Goal: Contribute content: Contribute content

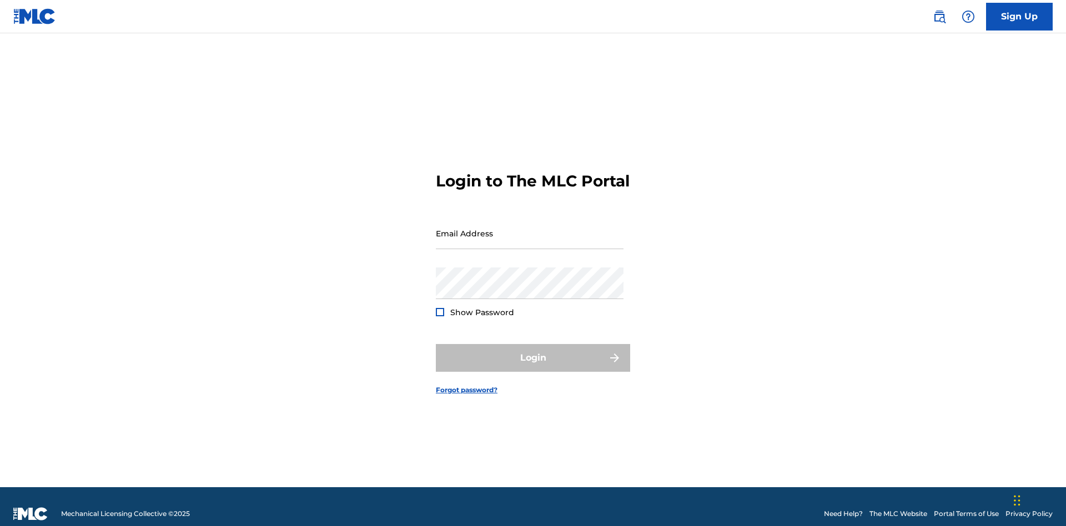
scroll to position [14, 0]
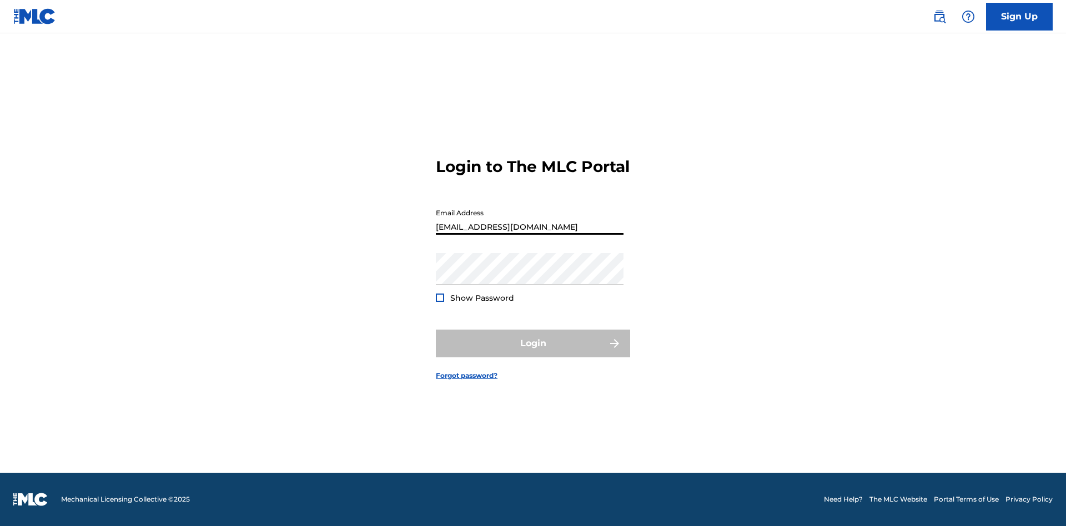
scroll to position [14, 0]
type input "Duke.McTesterson@gmail.com"
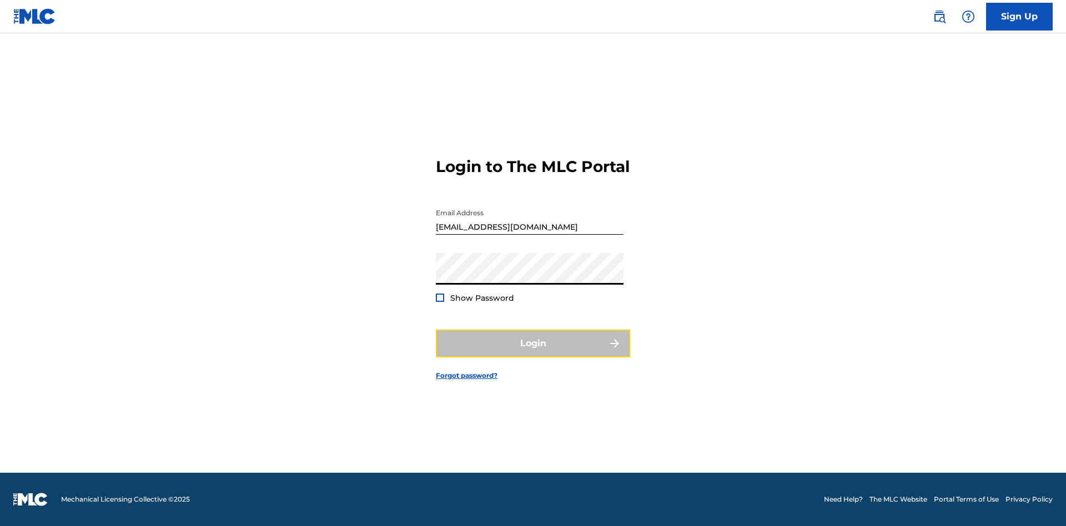
click at [533, 353] on button "Login" at bounding box center [533, 344] width 194 height 28
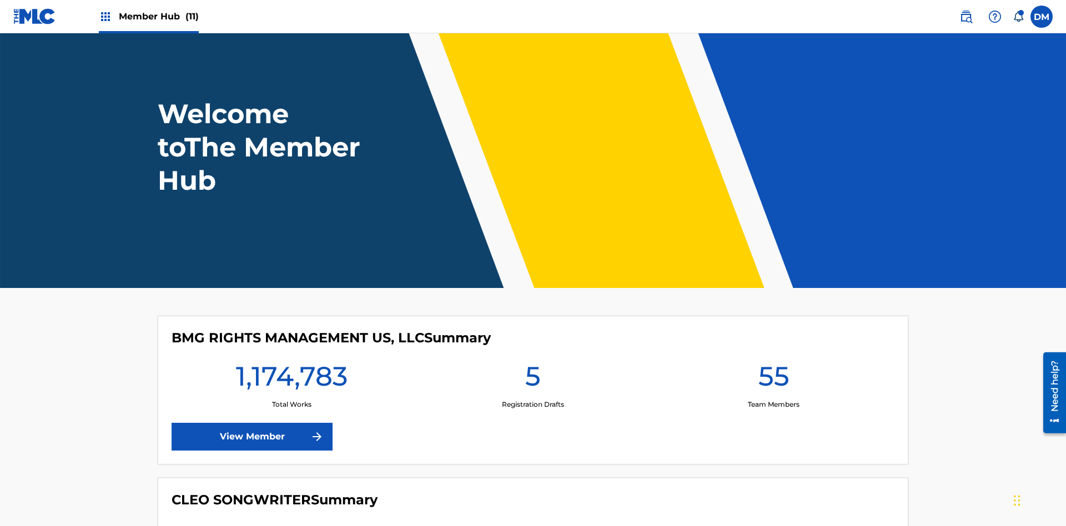
click at [158, 16] on span "Member Hub (11)" at bounding box center [159, 16] width 80 height 13
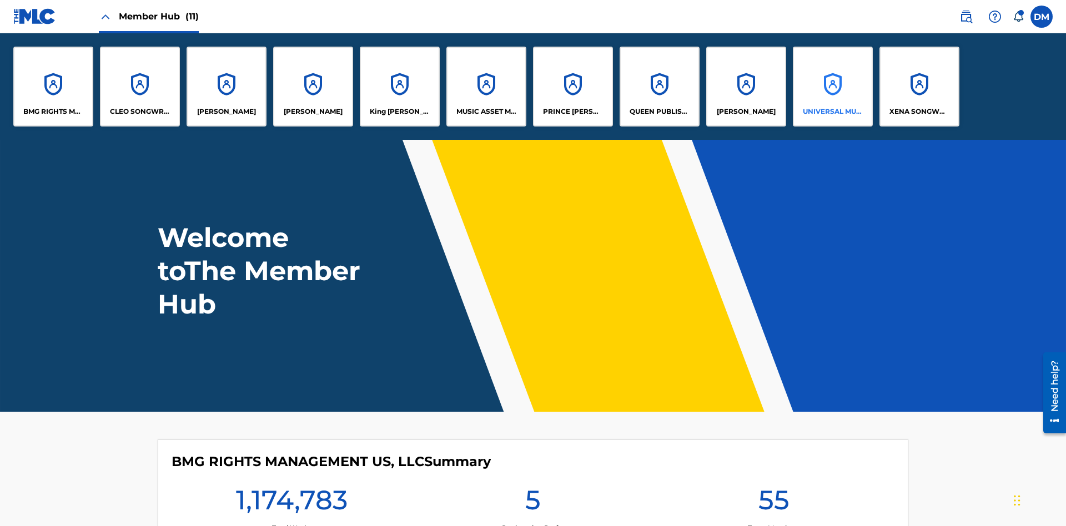
click at [832, 112] on p "UNIVERSAL MUSIC PUB GROUP" at bounding box center [833, 112] width 61 height 10
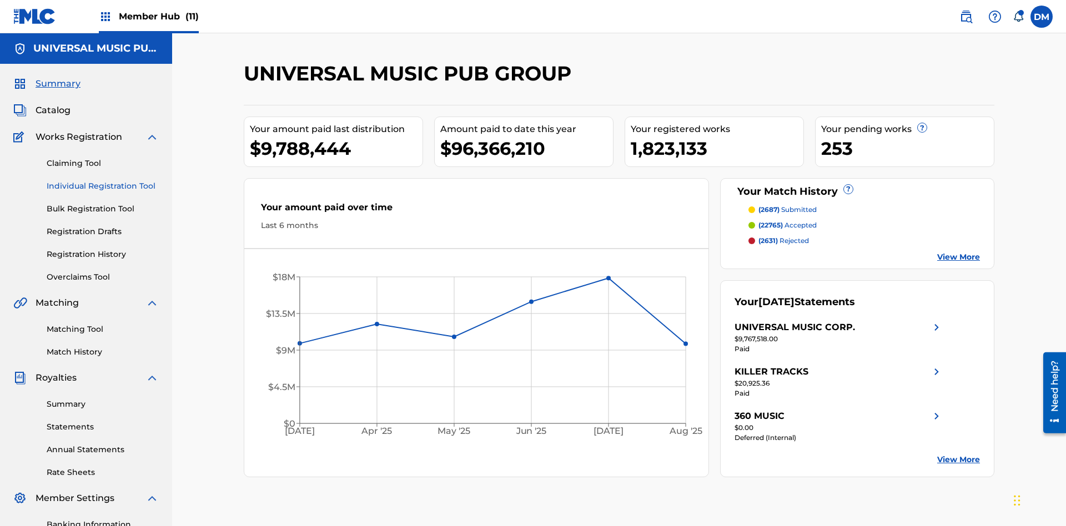
click at [103, 180] on link "Individual Registration Tool" at bounding box center [103, 186] width 112 height 12
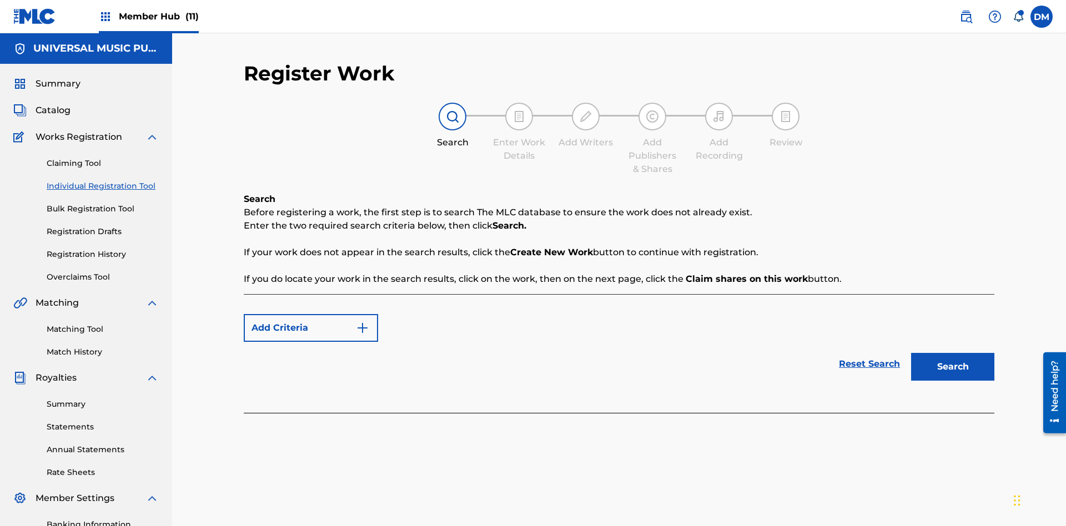
scroll to position [162, 0]
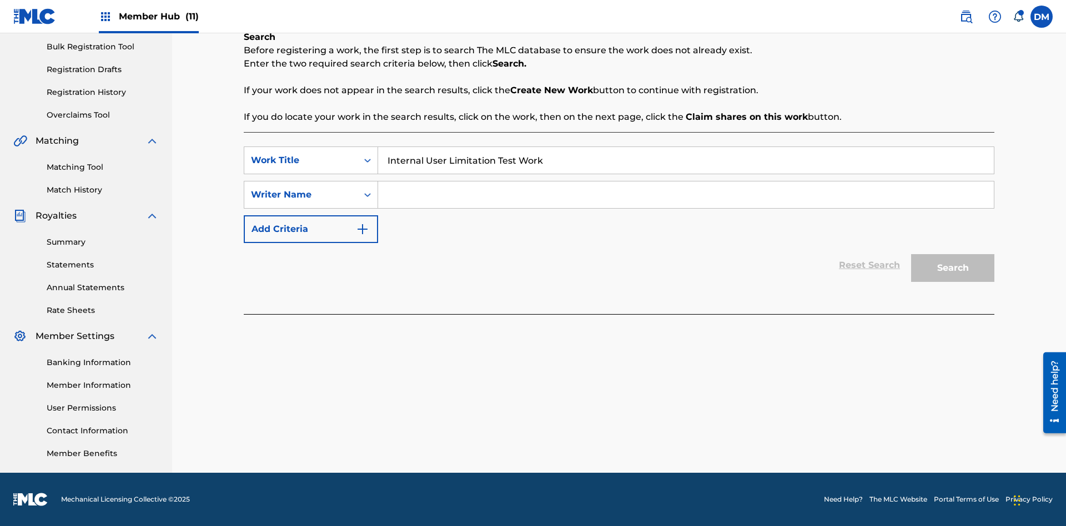
type input "Internal User Limitation Test Work"
click at [686, 195] on input "Search Form" at bounding box center [686, 195] width 616 height 27
type input "Test"
click at [953, 268] on button "Search" at bounding box center [952, 268] width 83 height 28
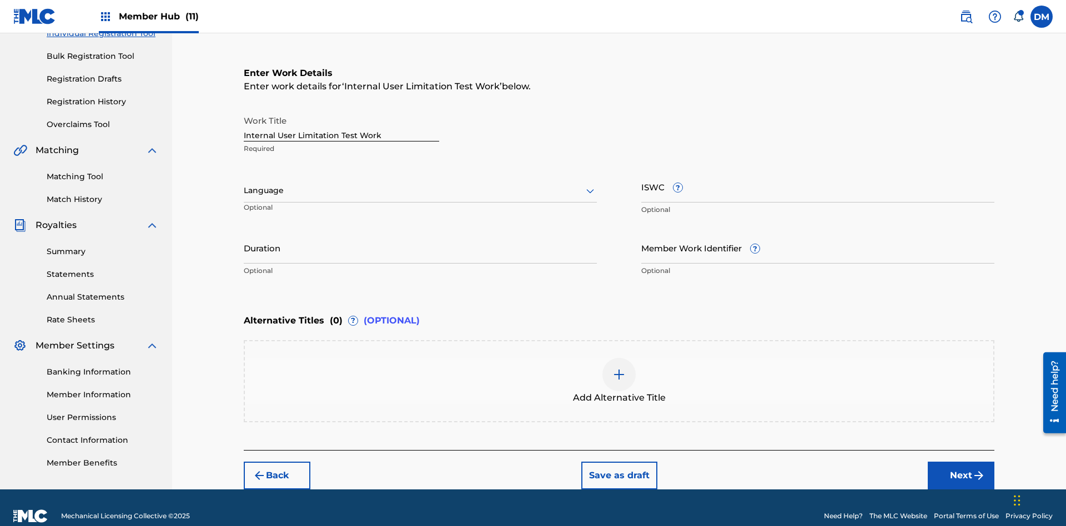
click at [341, 110] on input "Internal User Limitation Test Work" at bounding box center [341, 126] width 195 height 32
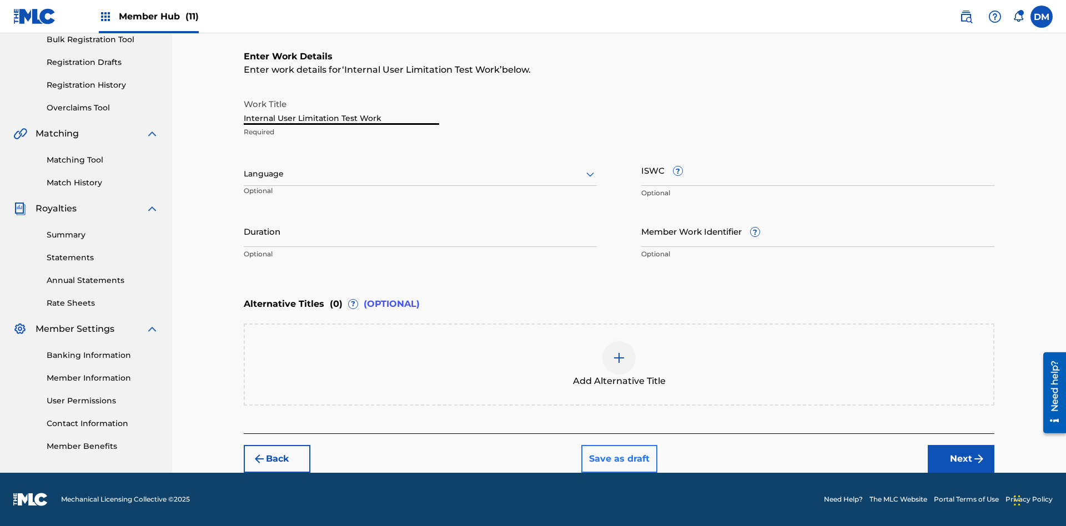
type input "Internal User Limitation Test Work"
click at [618, 459] on button "Save as draft" at bounding box center [619, 459] width 76 height 28
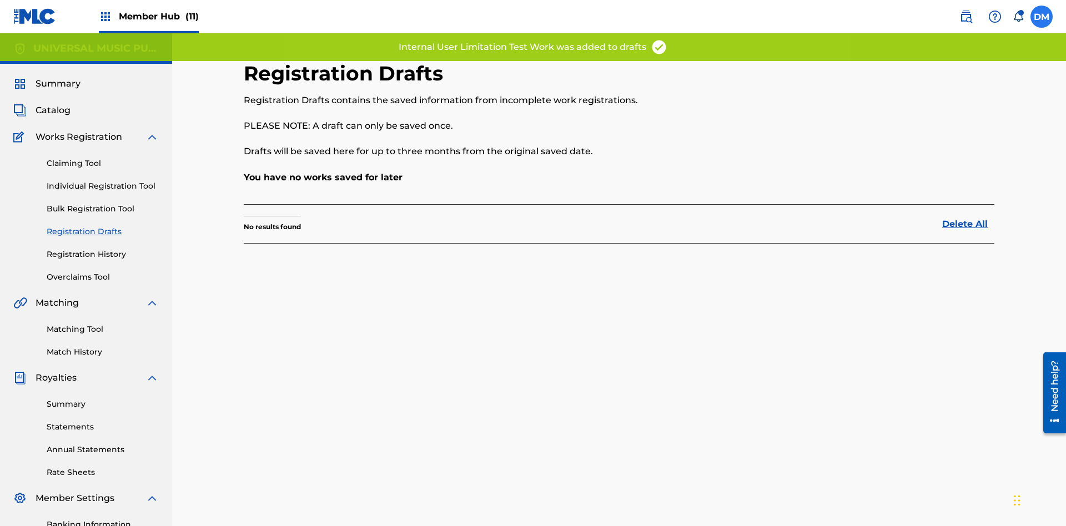
click at [1042, 16] on label at bounding box center [1041, 17] width 22 height 22
click at [1042, 17] on input "DM Duke McTesterson duke.mctesterson@gmail.com Notification Preferences Profile…" at bounding box center [1042, 17] width 0 height 0
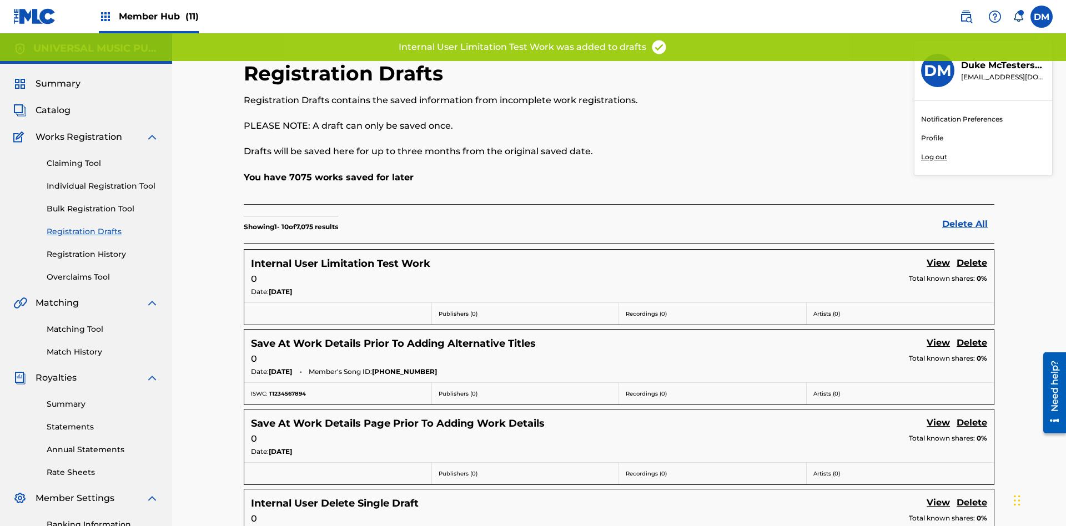
click at [934, 157] on p "Log out" at bounding box center [934, 157] width 26 height 10
click at [1042, 17] on input "DM Duke McTesterson duke.mctesterson@gmail.com Notification Preferences Profile…" at bounding box center [1042, 17] width 0 height 0
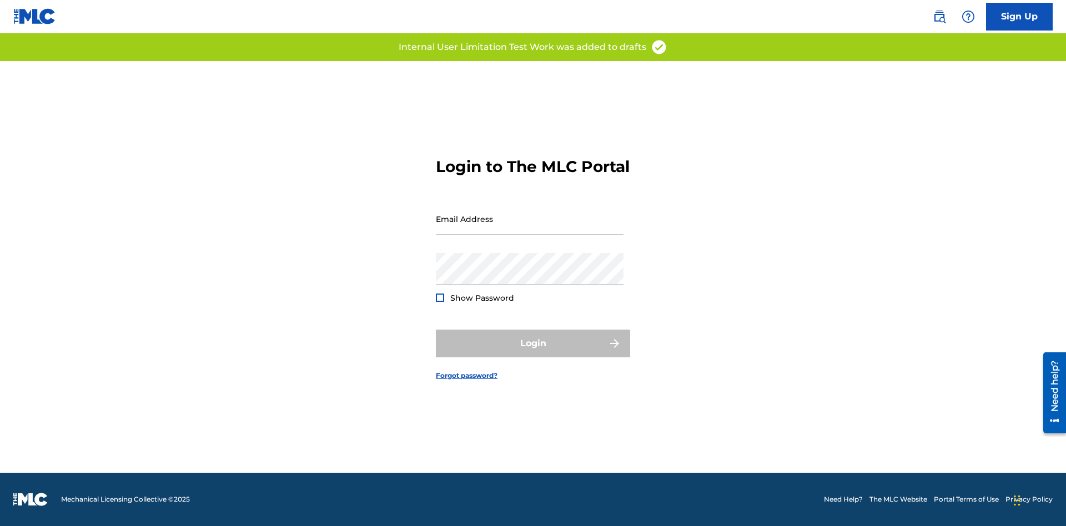
scroll to position [14, 0]
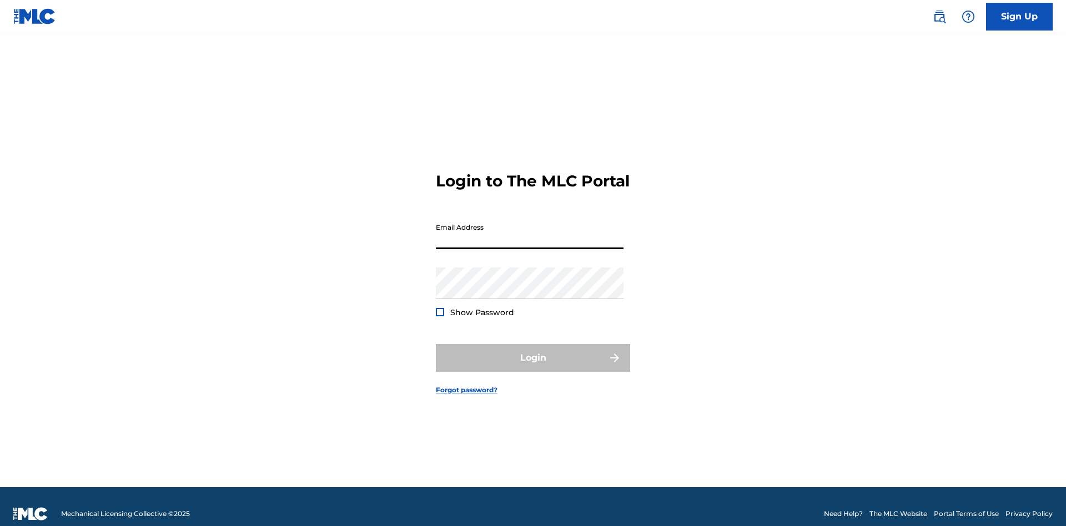
scroll to position [14, 0]
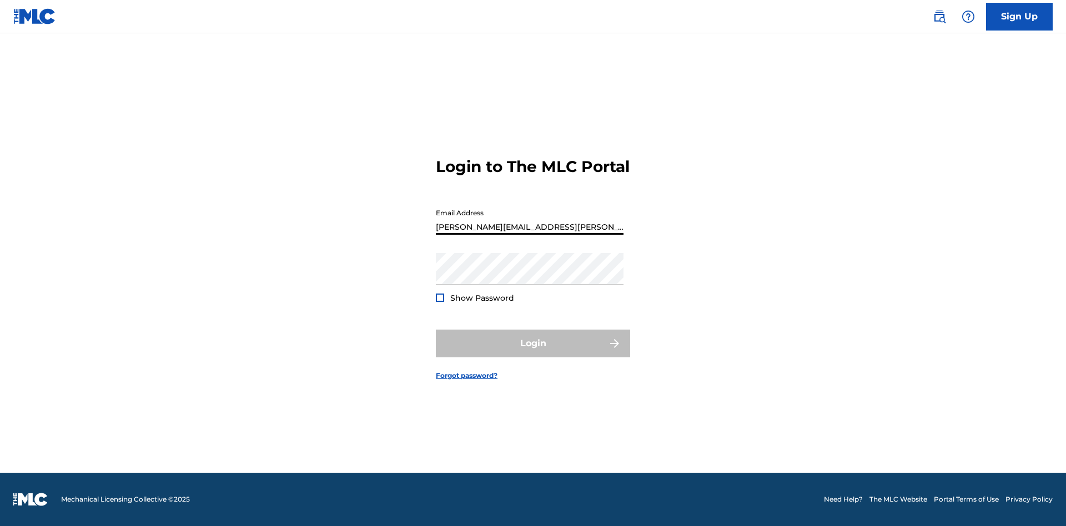
type input "[PERSON_NAME][EMAIL_ADDRESS][PERSON_NAME][DOMAIN_NAME]"
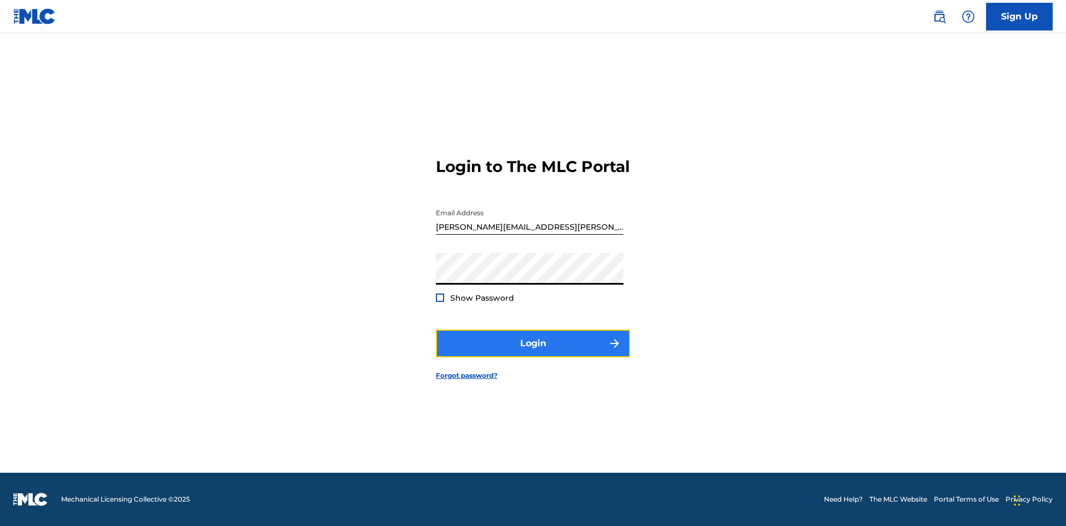
click at [533, 353] on button "Login" at bounding box center [533, 344] width 194 height 28
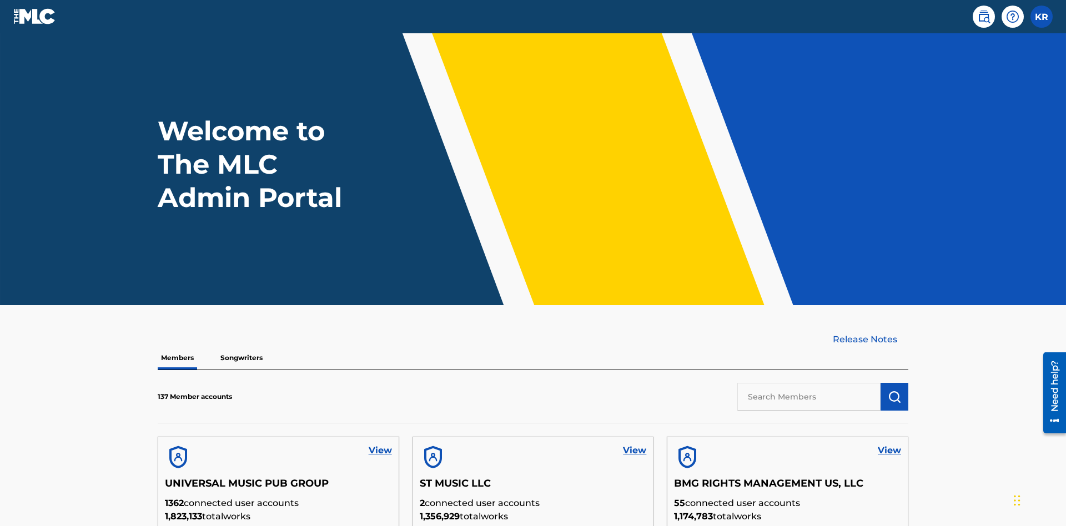
click at [809, 383] on input "text" at bounding box center [808, 397] width 143 height 28
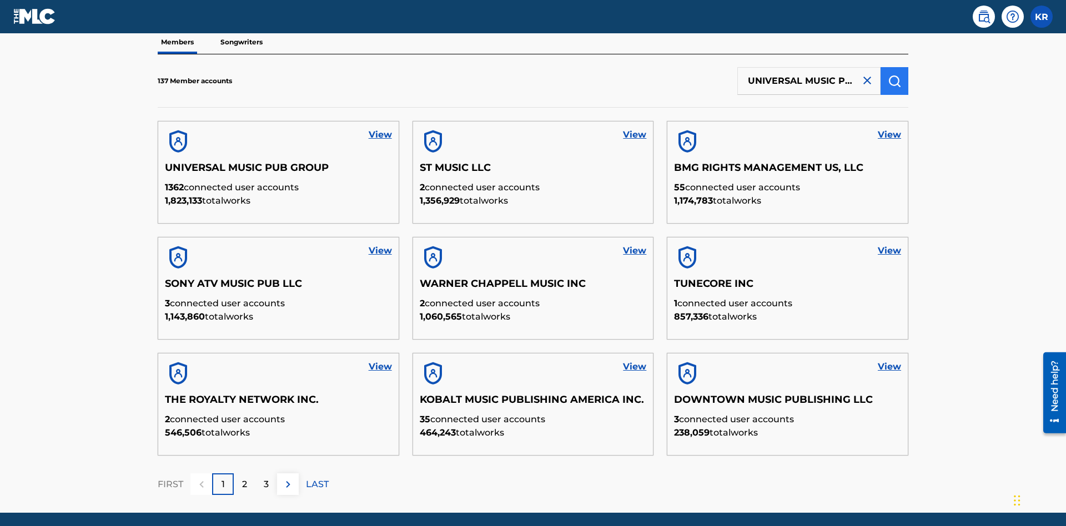
type input "UNIVERSAL MUSIC PUB GROUP"
click at [894, 74] on img "submit" at bounding box center [894, 80] width 13 height 13
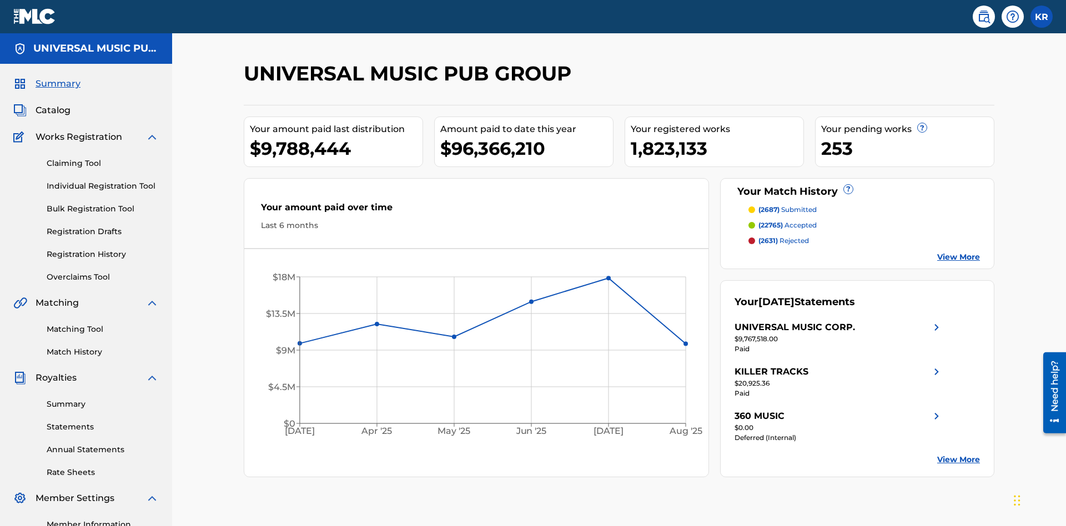
scroll to position [139, 0]
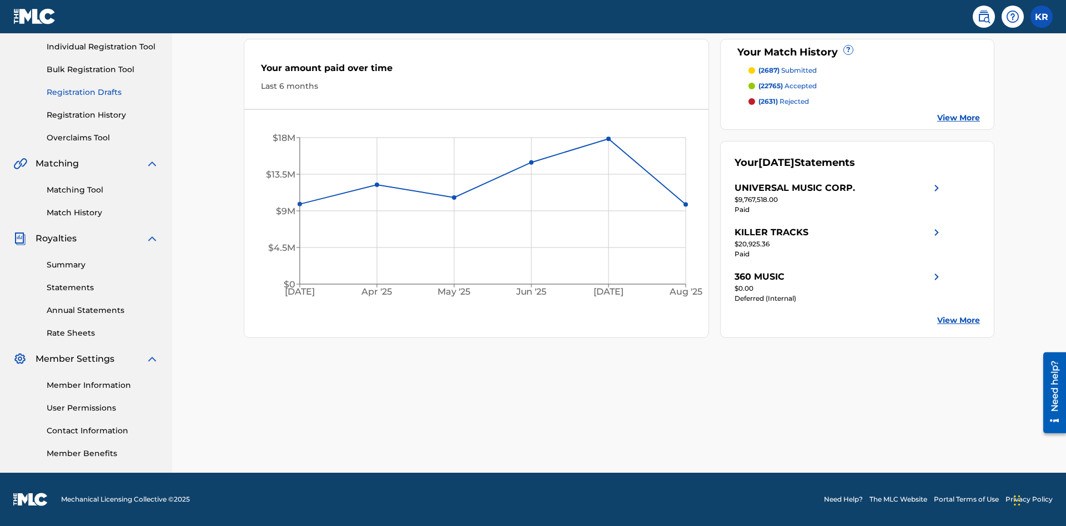
click at [103, 92] on link "Registration Drafts" at bounding box center [103, 93] width 112 height 12
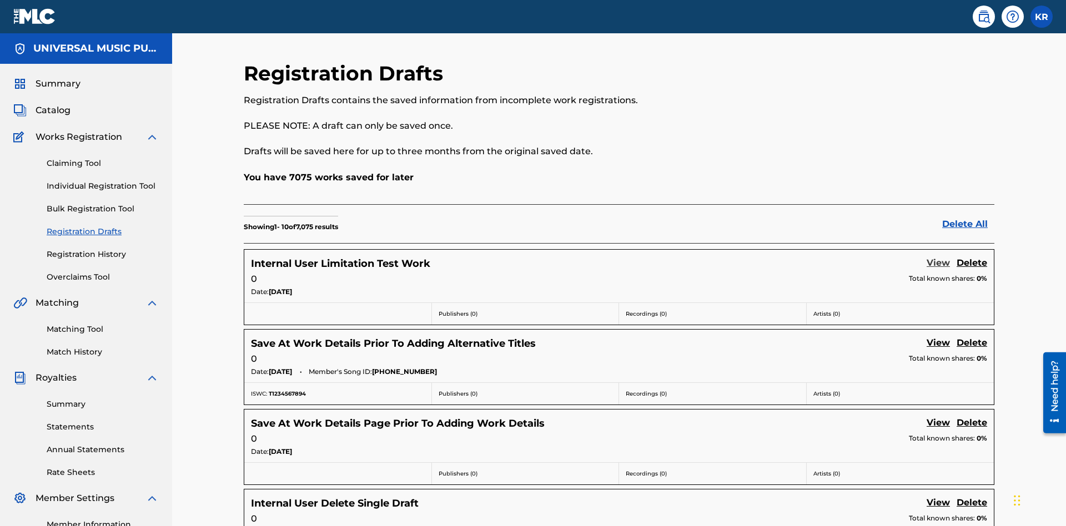
click at [938, 256] on link "View" at bounding box center [938, 263] width 23 height 15
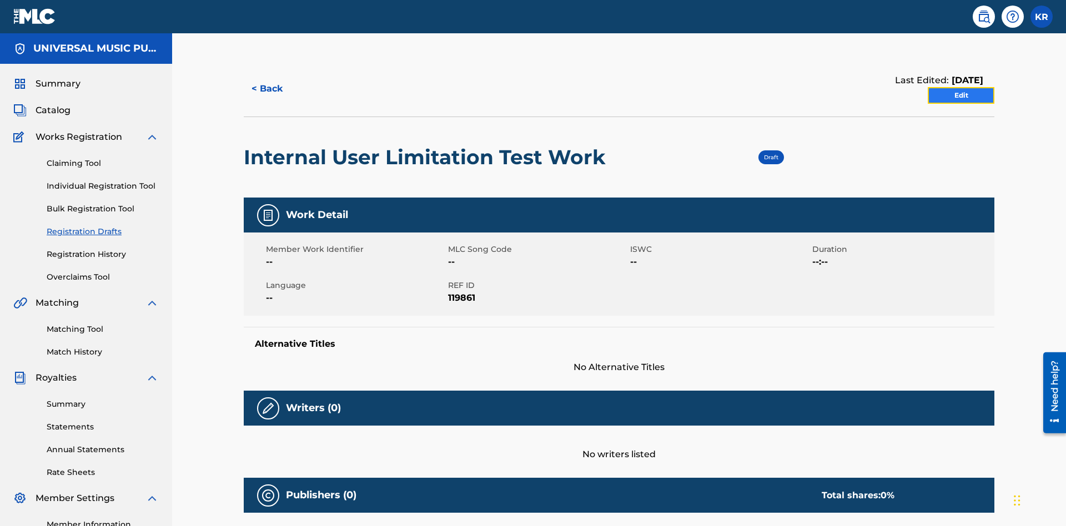
click at [961, 87] on link "Edit" at bounding box center [961, 95] width 67 height 17
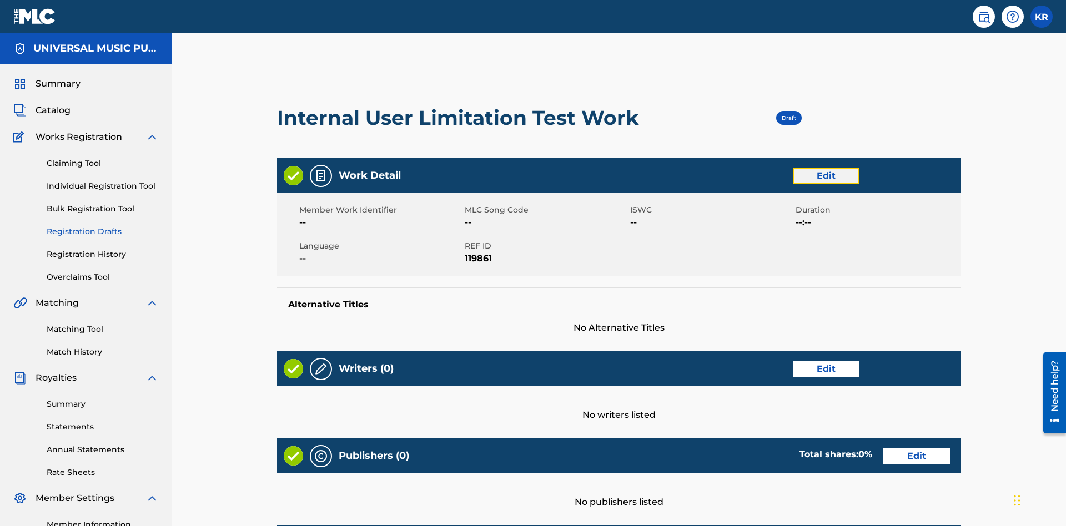
click at [793, 168] on link "Edit" at bounding box center [826, 176] width 67 height 17
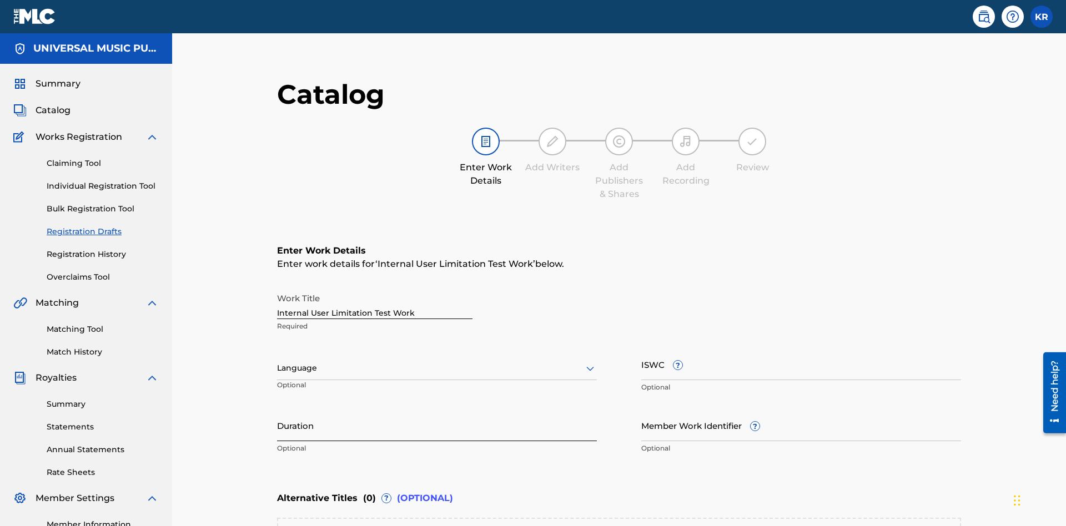
click at [277, 410] on input "Duration" at bounding box center [437, 426] width 320 height 32
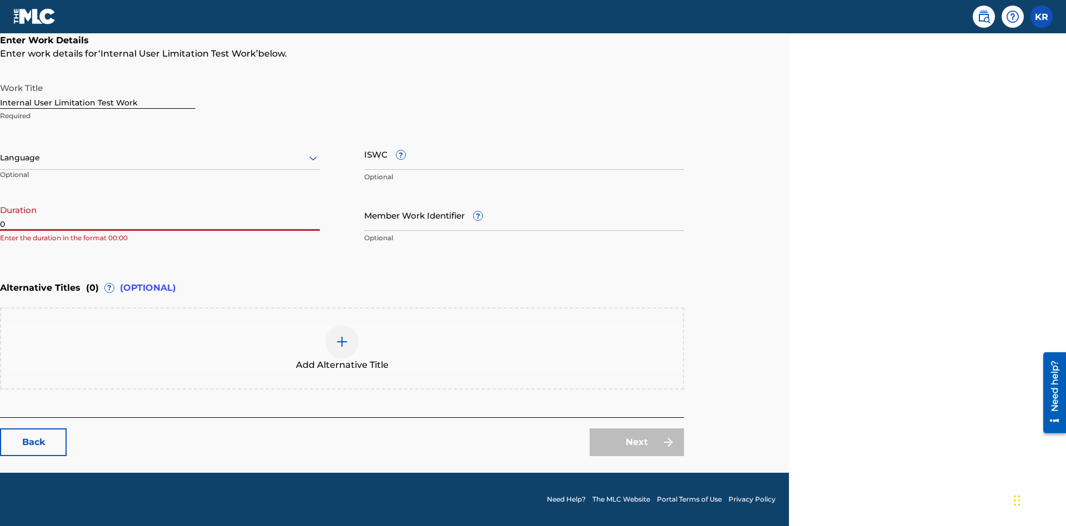
click at [160, 215] on input "0" at bounding box center [160, 215] width 320 height 32
type input "00:00"
click at [313, 158] on icon at bounding box center [312, 158] width 13 height 13
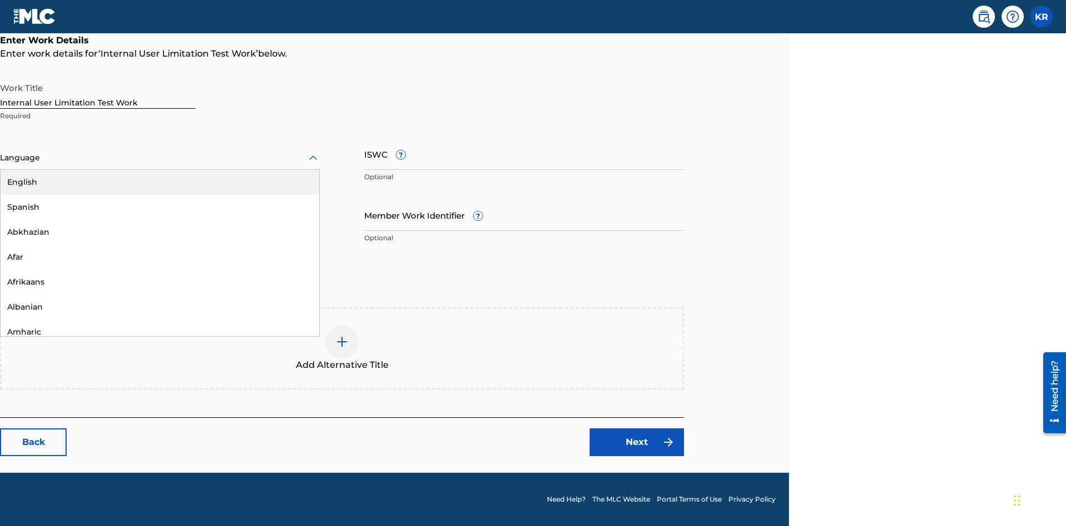
click at [160, 207] on div "Spanish" at bounding box center [160, 207] width 319 height 25
click at [524, 215] on input "Member Work Identifier ?" at bounding box center [524, 215] width 320 height 32
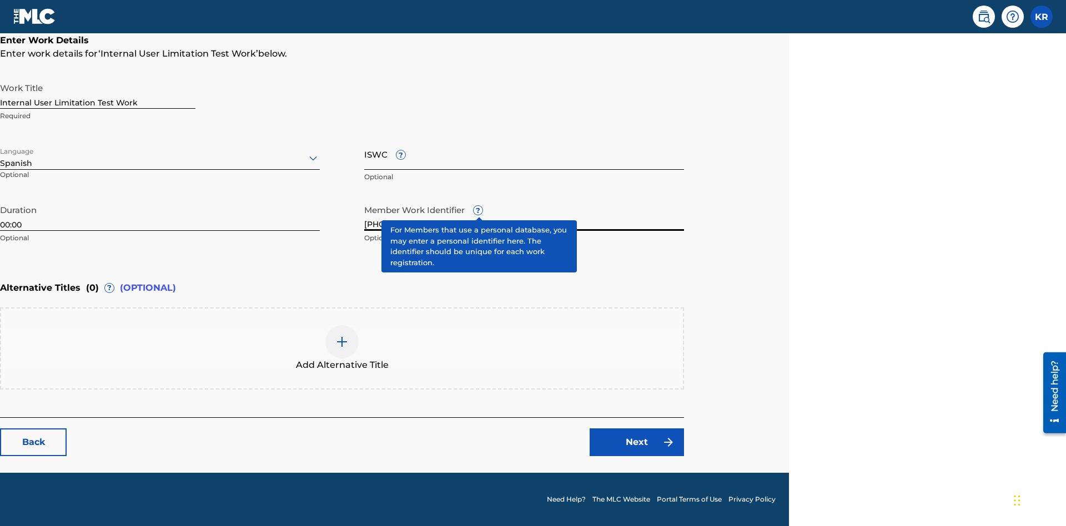
type input "[PHONE_NUMBER]"
click at [524, 154] on input "ISWC ?" at bounding box center [524, 154] width 320 height 32
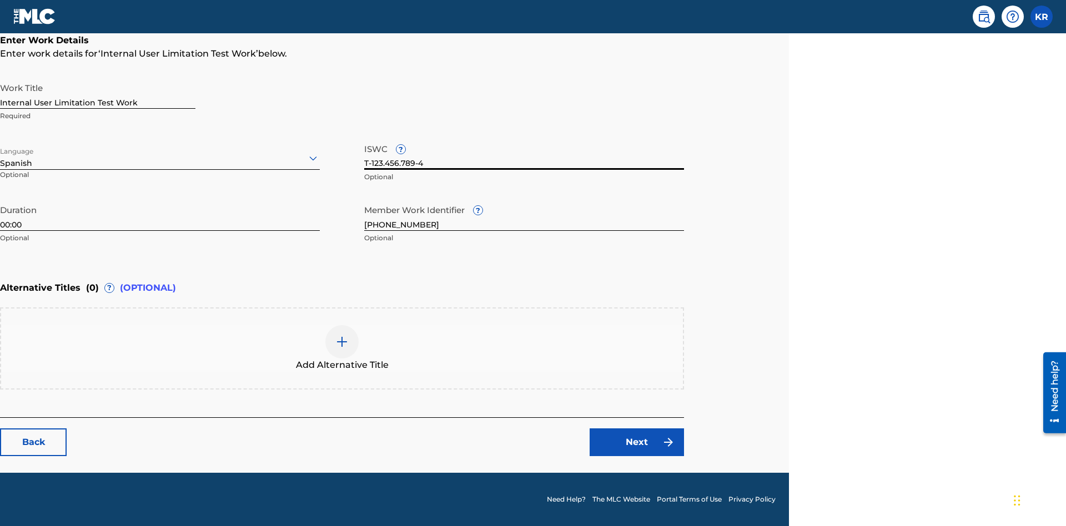
type input "T-123.456.789-4"
click at [342, 348] on img at bounding box center [341, 341] width 13 height 13
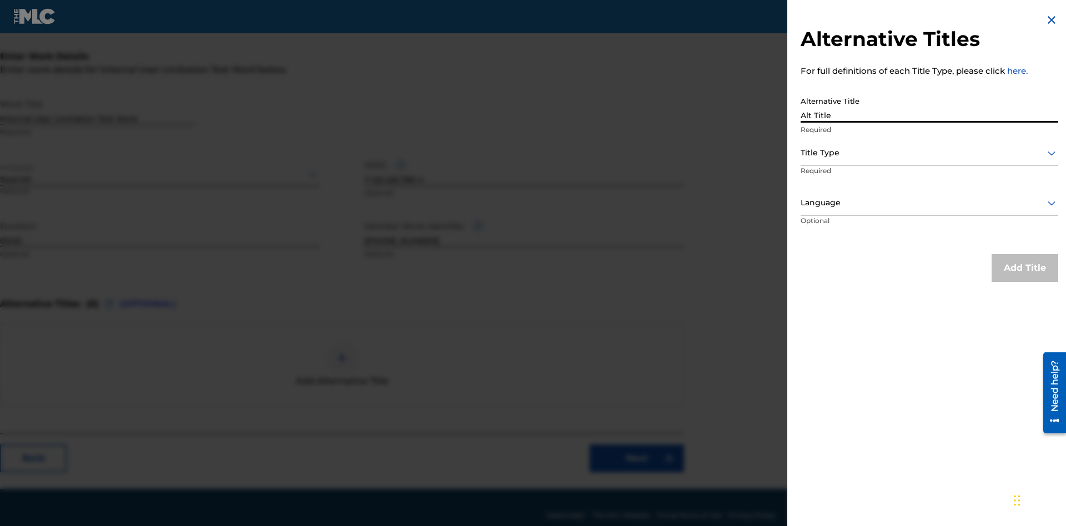
type input "Alt Title"
click at [929, 153] on div at bounding box center [930, 153] width 258 height 14
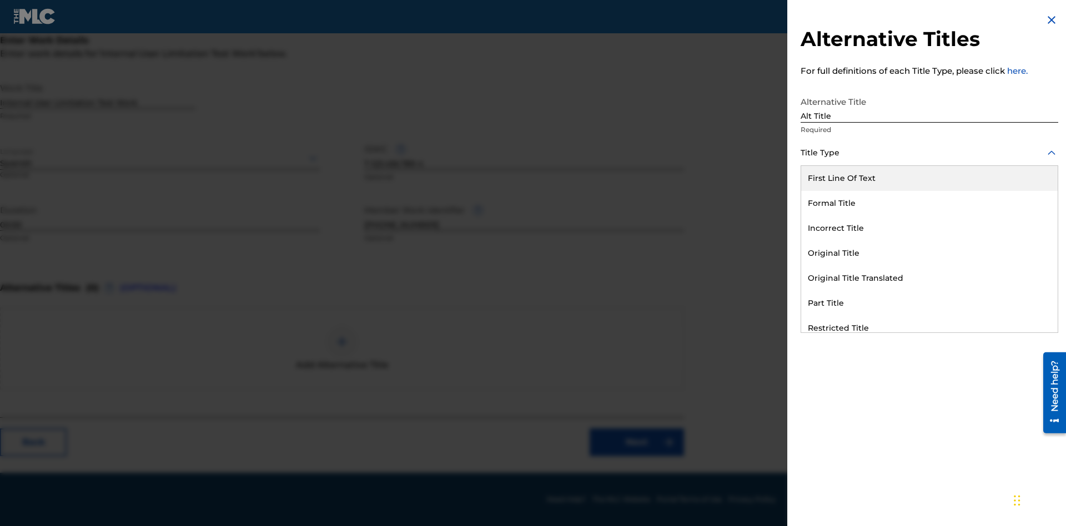
click at [929, 253] on div "Original Title" at bounding box center [929, 253] width 256 height 25
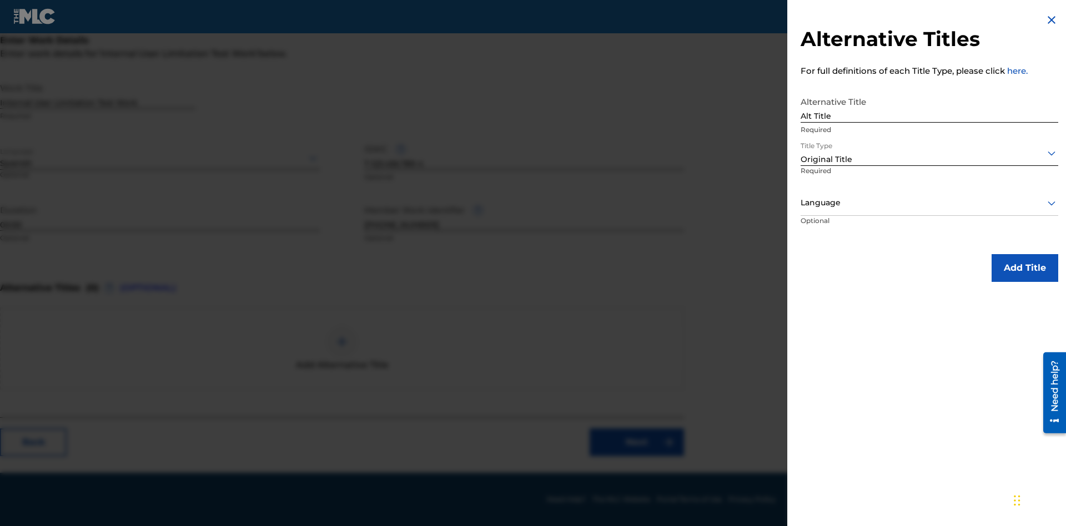
click at [929, 203] on div at bounding box center [930, 203] width 258 height 14
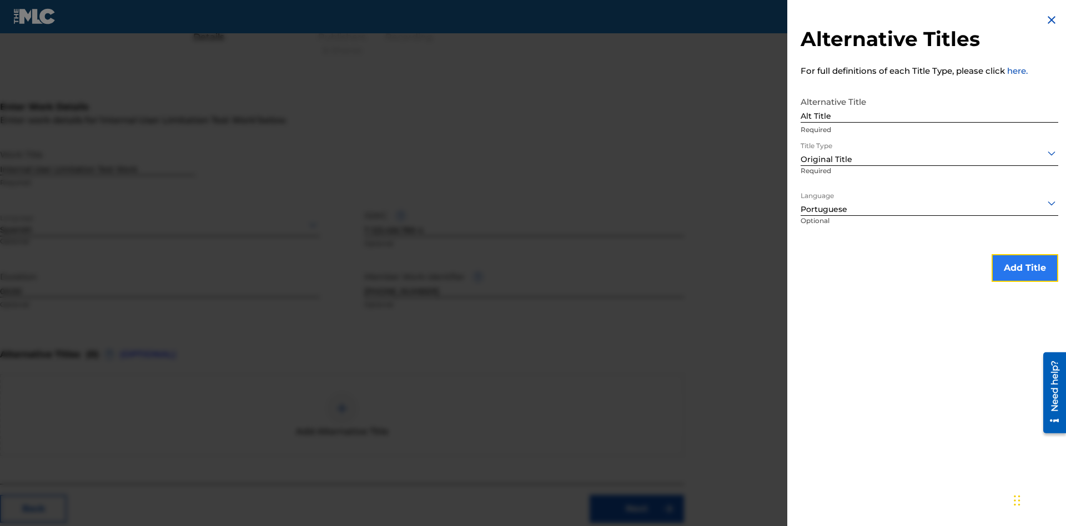
click at [1025, 268] on button "Add Title" at bounding box center [1025, 268] width 67 height 28
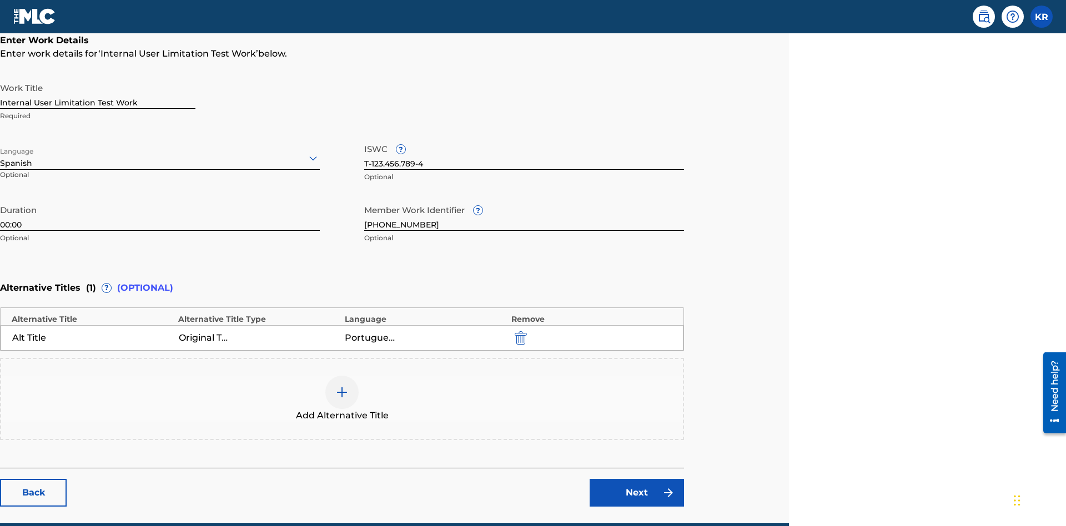
click at [342, 376] on div at bounding box center [341, 392] width 33 height 33
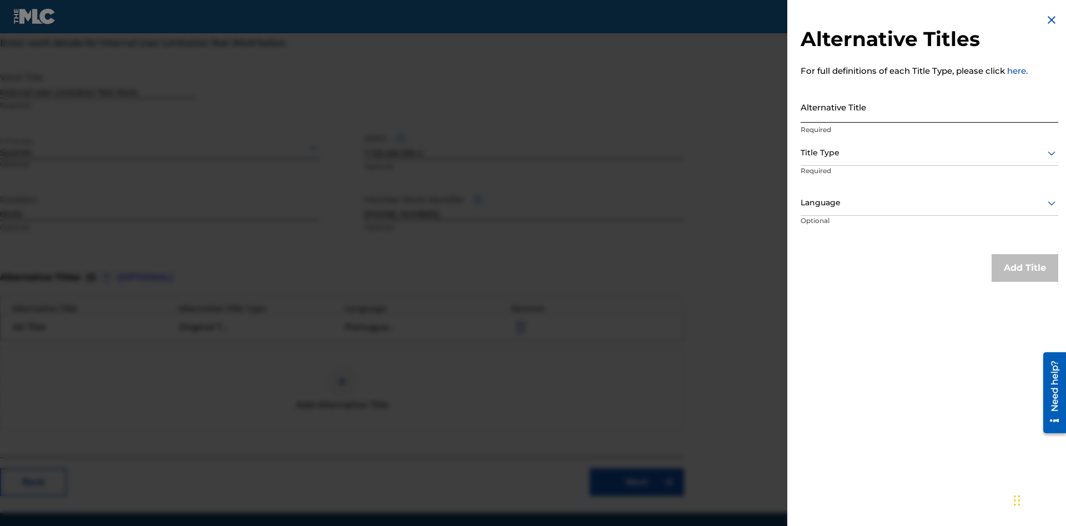
click at [929, 107] on input "Alternative Title" at bounding box center [930, 107] width 258 height 32
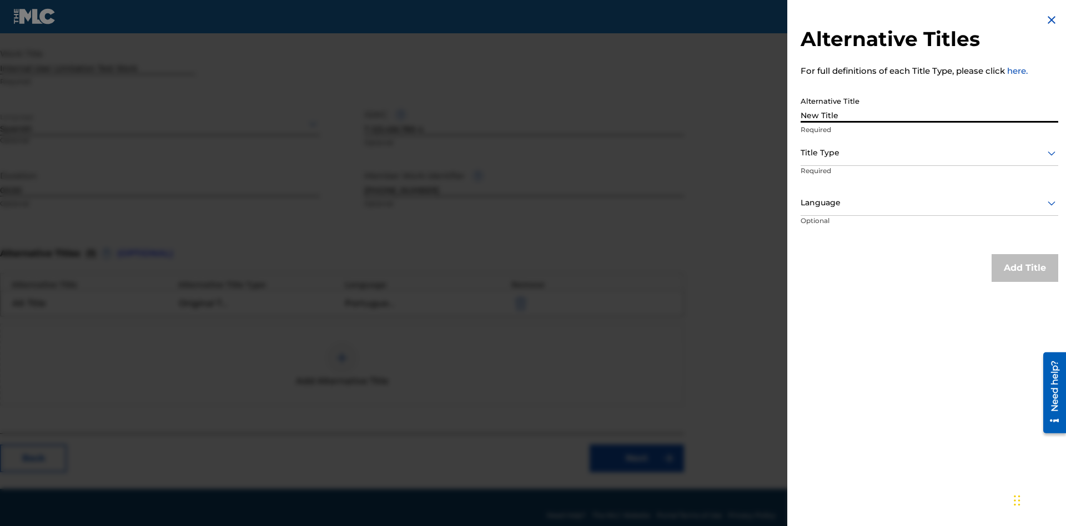
type input "New Title"
click at [929, 153] on div at bounding box center [930, 153] width 258 height 14
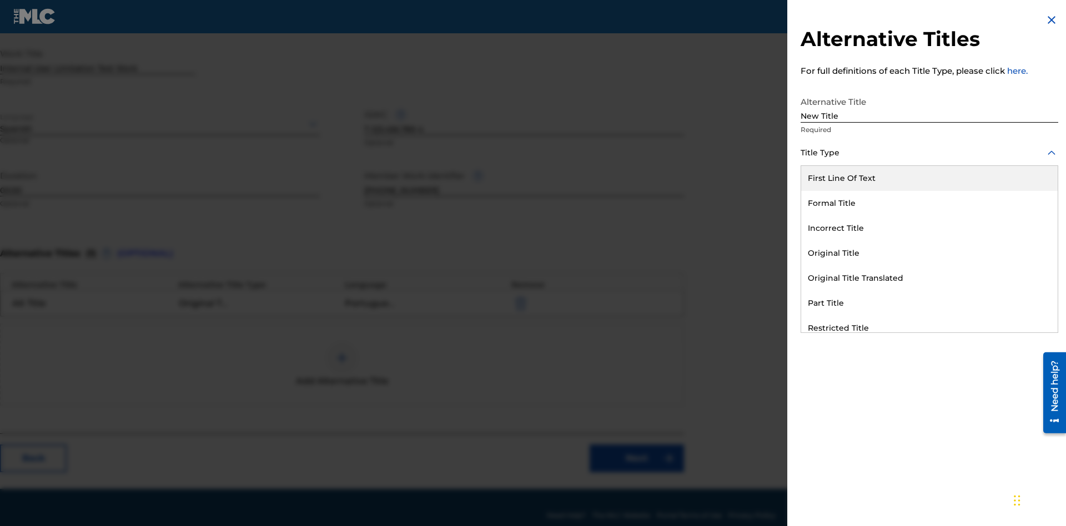
scroll to position [261, 277]
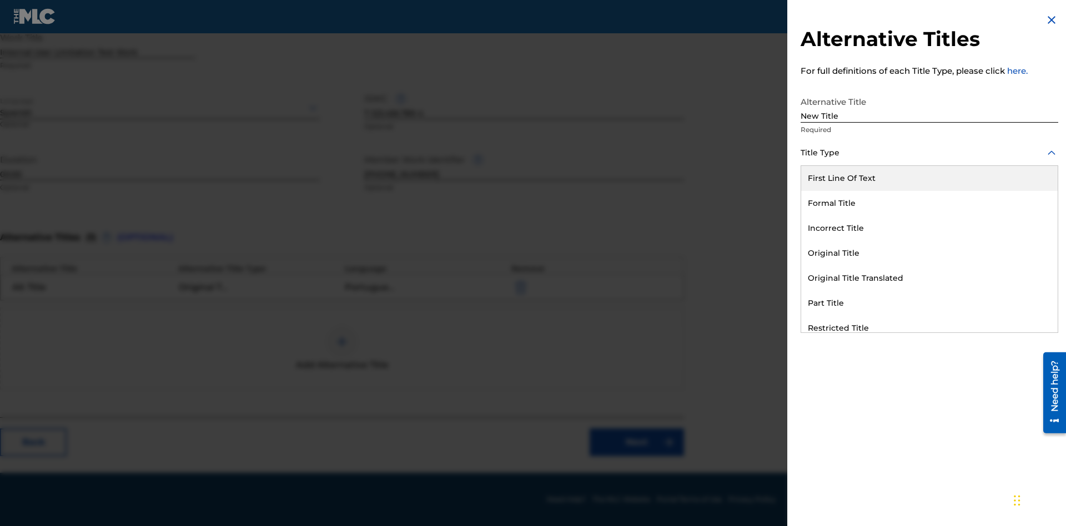
click at [929, 228] on div "Incorrect Title" at bounding box center [929, 228] width 256 height 25
click at [929, 203] on div at bounding box center [930, 203] width 258 height 14
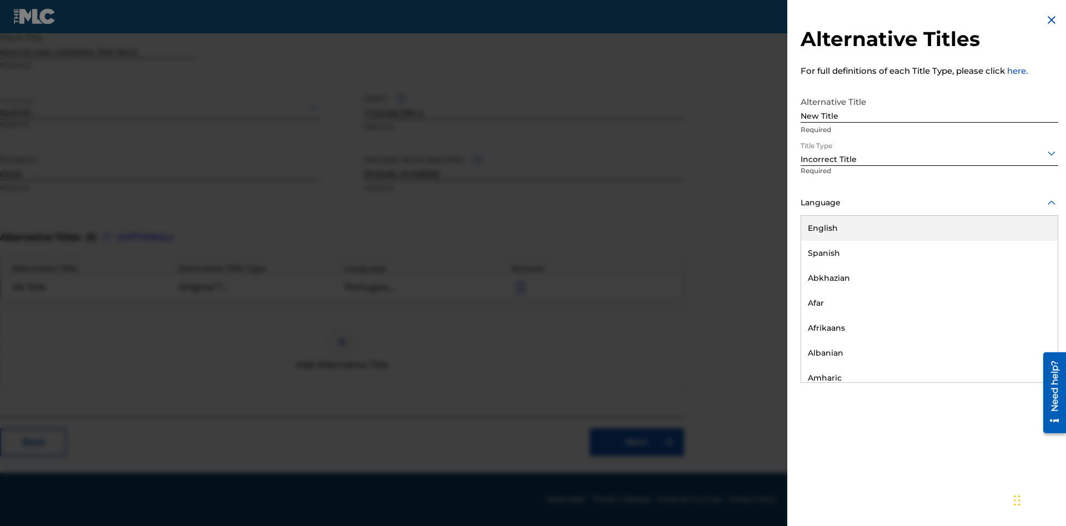
click at [929, 228] on div "English" at bounding box center [929, 228] width 256 height 25
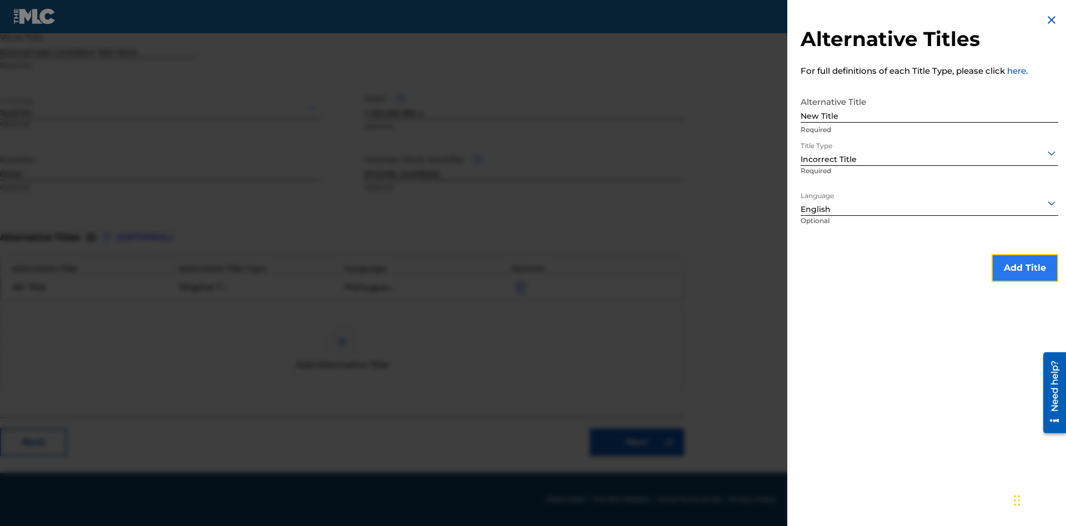
click at [1025, 268] on button "Add Title" at bounding box center [1025, 268] width 67 height 28
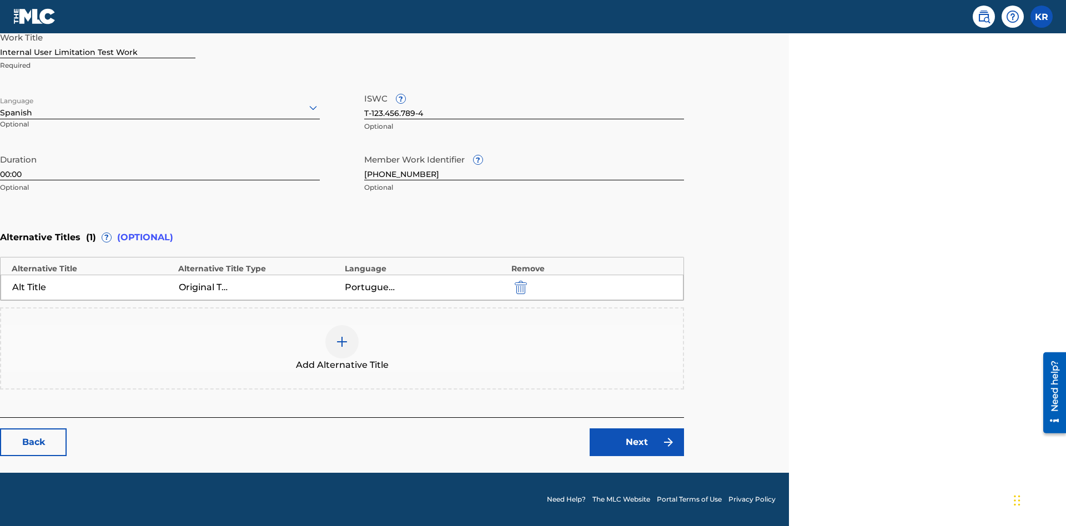
click at [342, 349] on div at bounding box center [341, 341] width 33 height 33
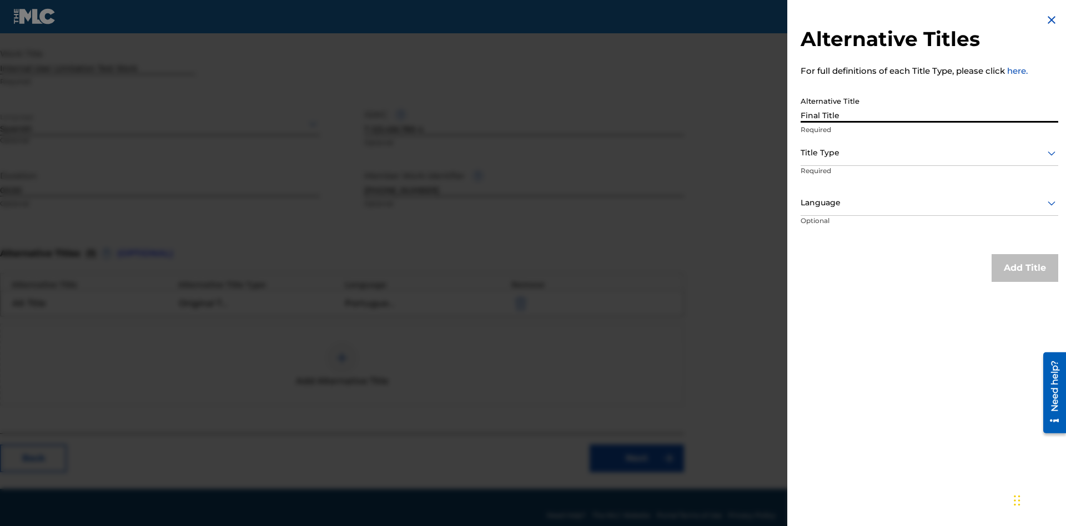
type input "Final Title"
click at [929, 153] on div at bounding box center [930, 153] width 258 height 14
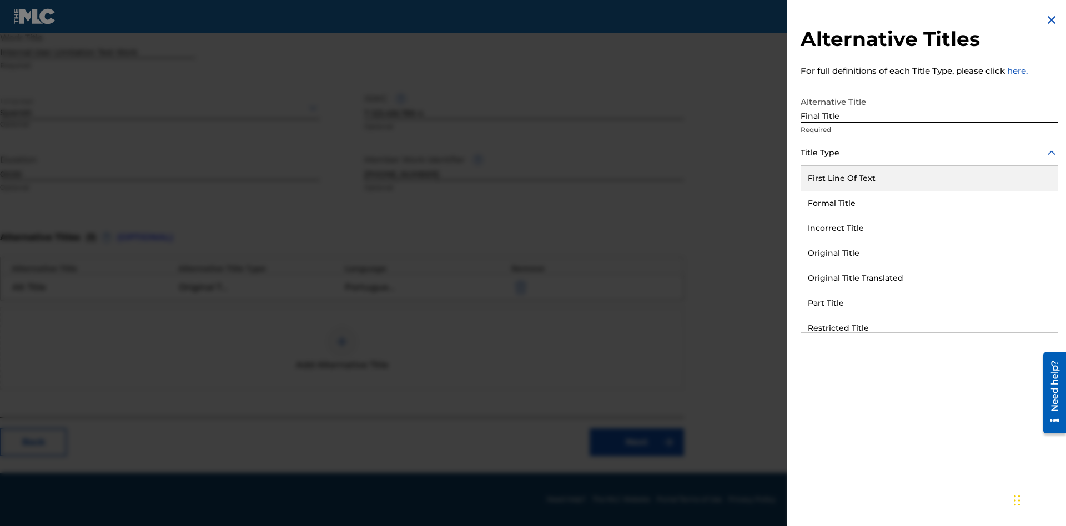
click at [929, 303] on div "Part Title" at bounding box center [929, 303] width 256 height 25
click at [929, 203] on div at bounding box center [930, 203] width 258 height 14
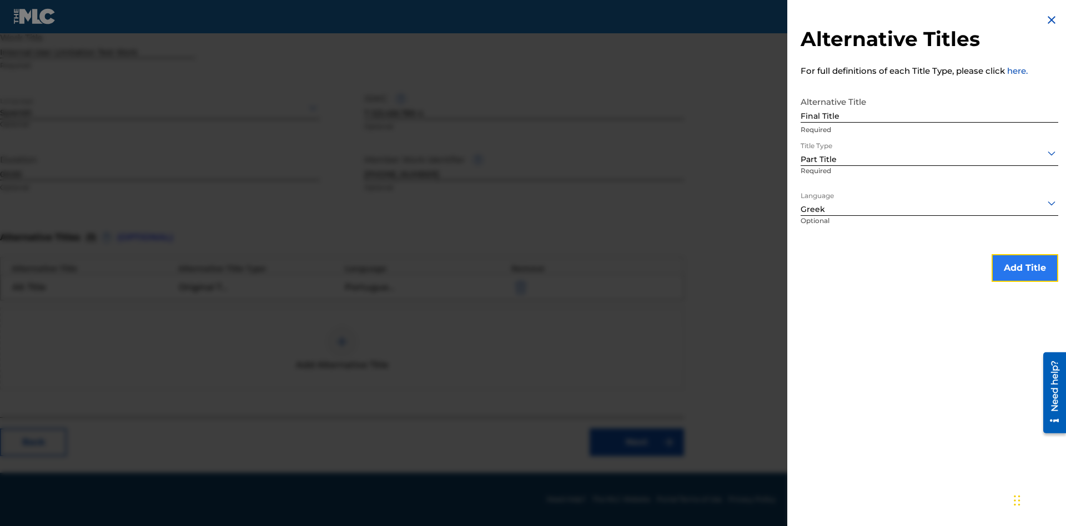
click at [1025, 268] on button "Add Title" at bounding box center [1025, 268] width 67 height 28
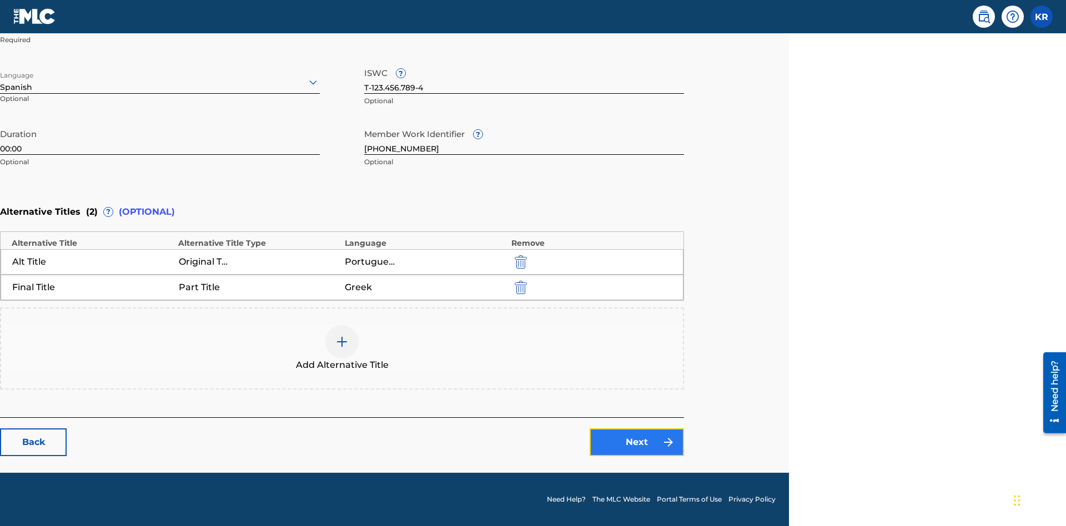
click at [637, 442] on link "Next" at bounding box center [637, 443] width 94 height 28
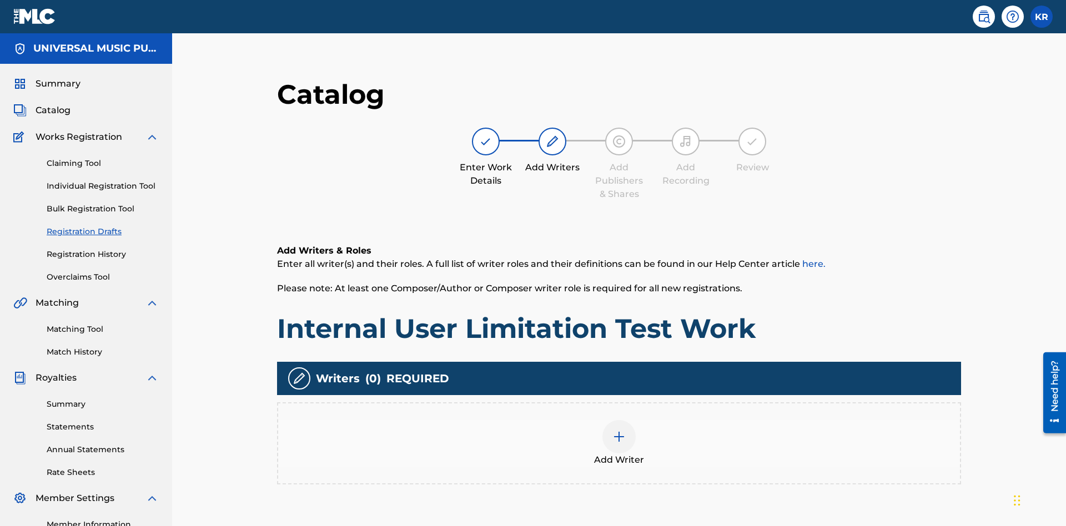
scroll to position [139, 277]
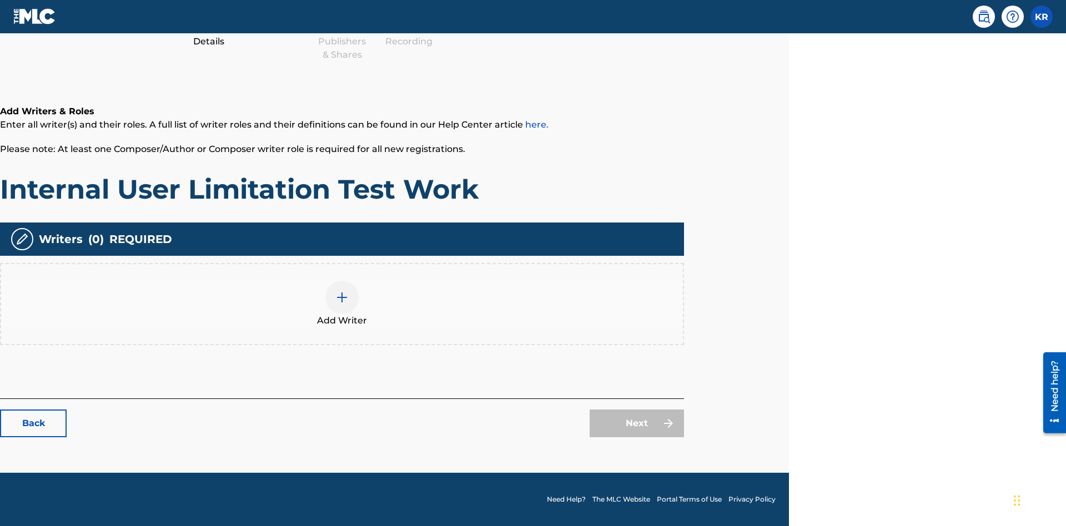
click at [342, 304] on img at bounding box center [341, 297] width 13 height 13
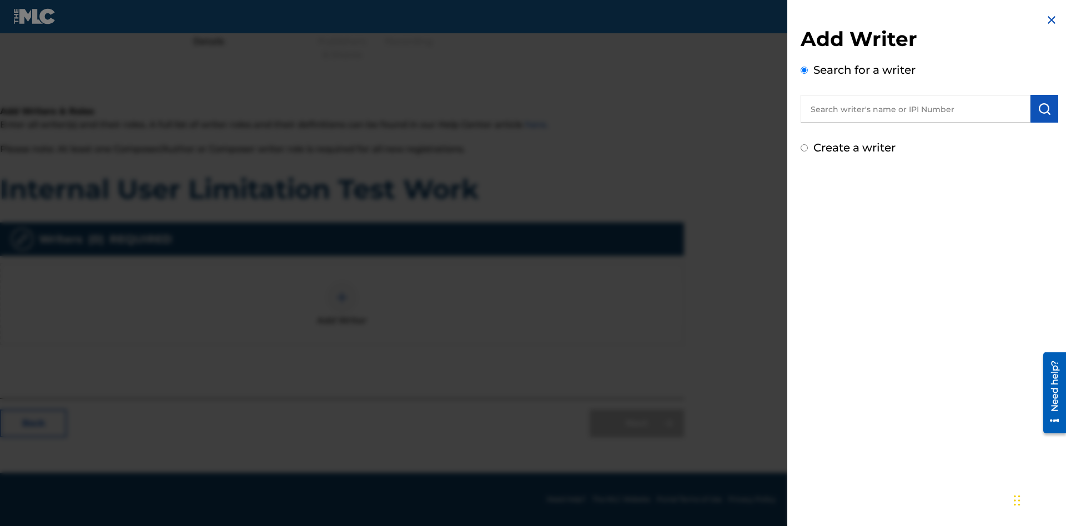
click at [916, 109] on input "text" at bounding box center [916, 109] width 230 height 28
type input "[PERSON_NAME]"
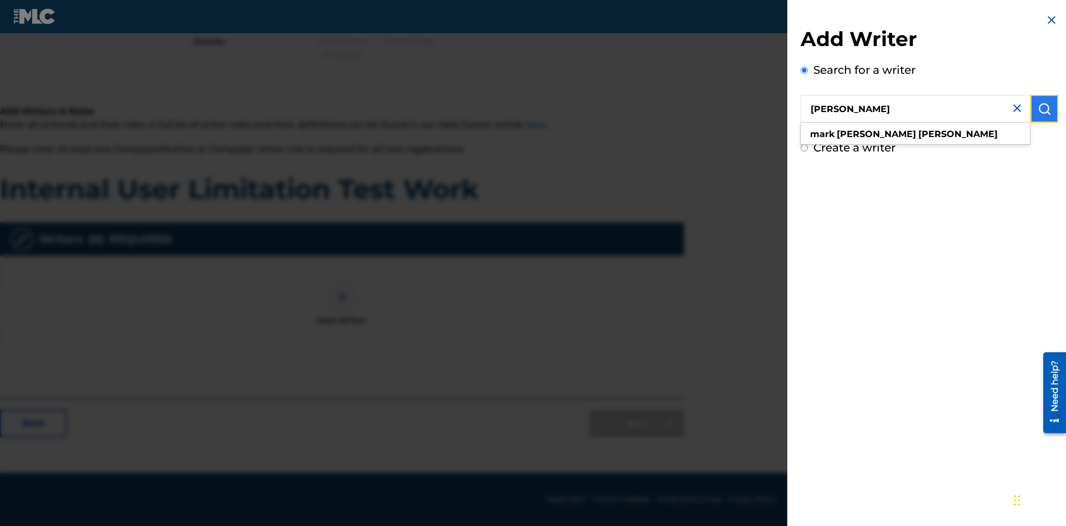
click at [1044, 109] on img "submit" at bounding box center [1044, 108] width 13 height 13
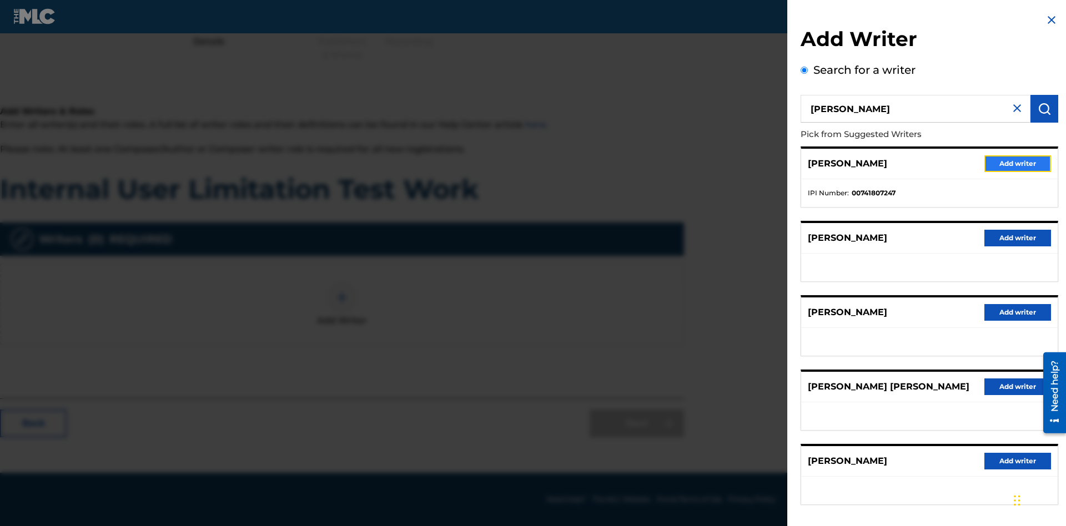
click at [1018, 163] on button "Add writer" at bounding box center [1017, 163] width 67 height 17
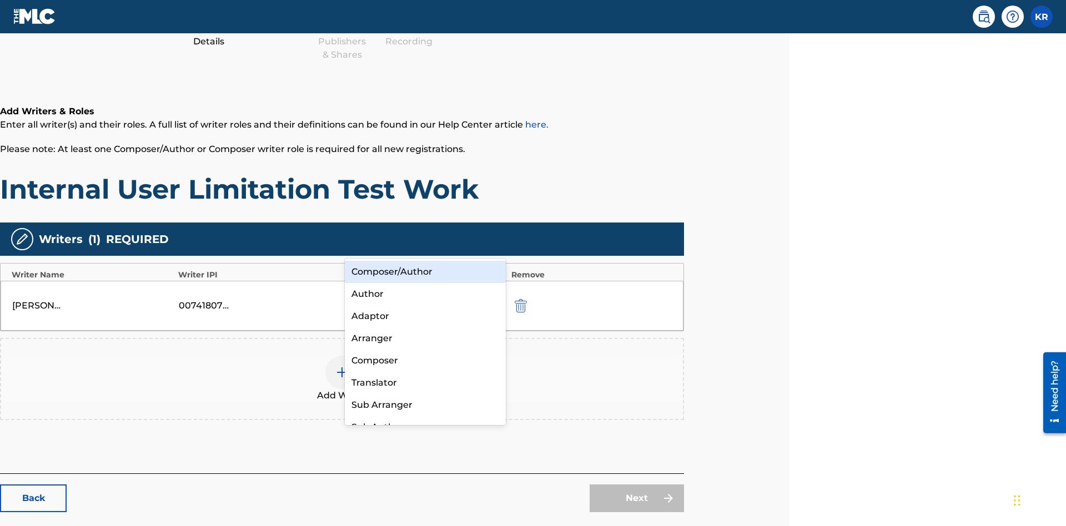
scroll to position [194, 277]
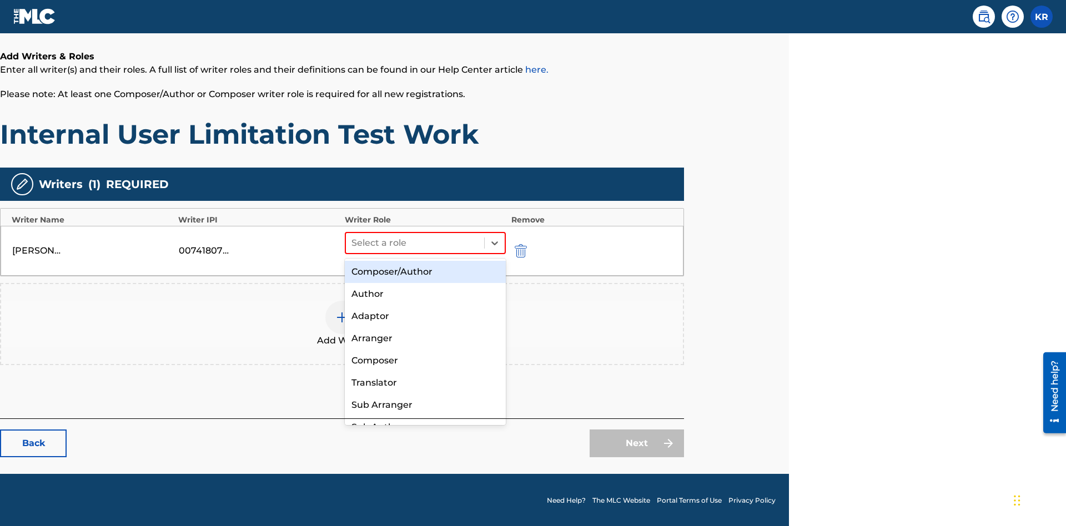
click at [425, 360] on div "Composer" at bounding box center [425, 361] width 161 height 22
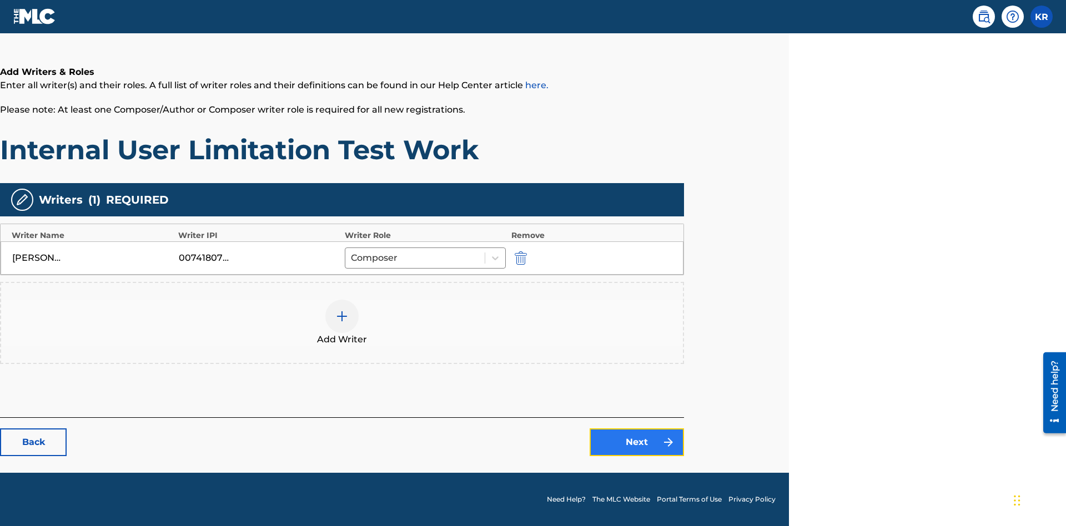
click at [637, 442] on link "Next" at bounding box center [637, 443] width 94 height 28
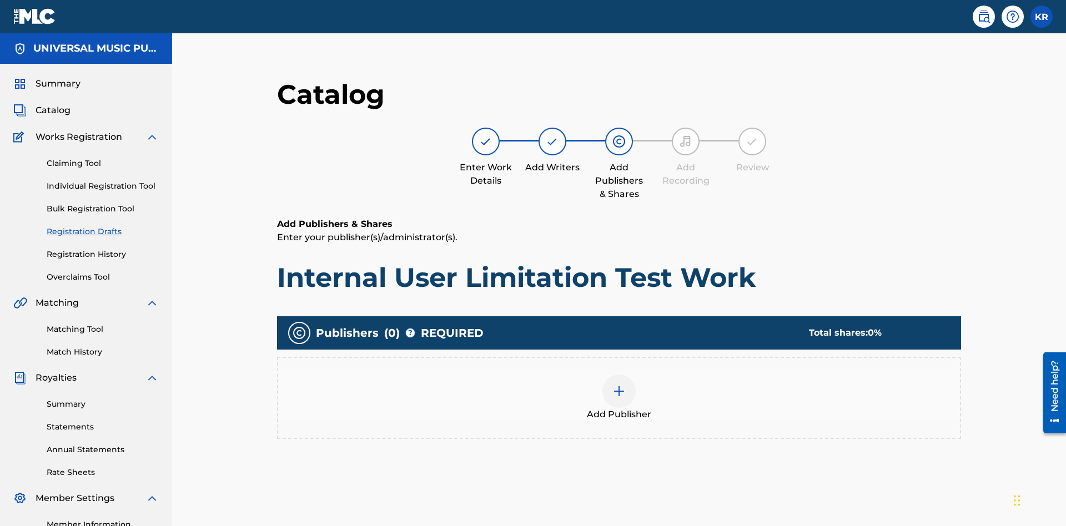
scroll to position [139, 277]
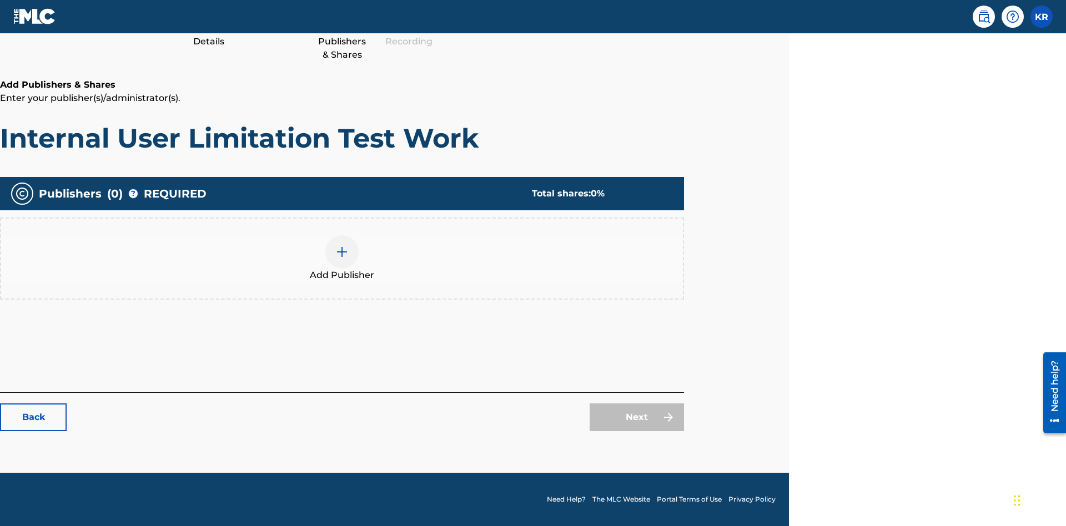
click at [342, 252] on img at bounding box center [341, 251] width 13 height 13
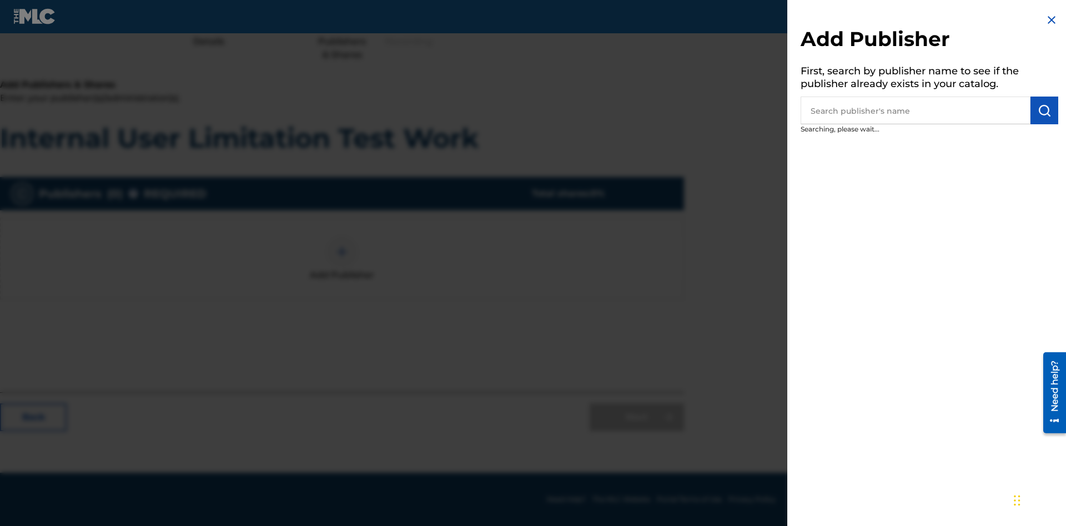
click at [916, 110] on input "text" at bounding box center [916, 111] width 230 height 28
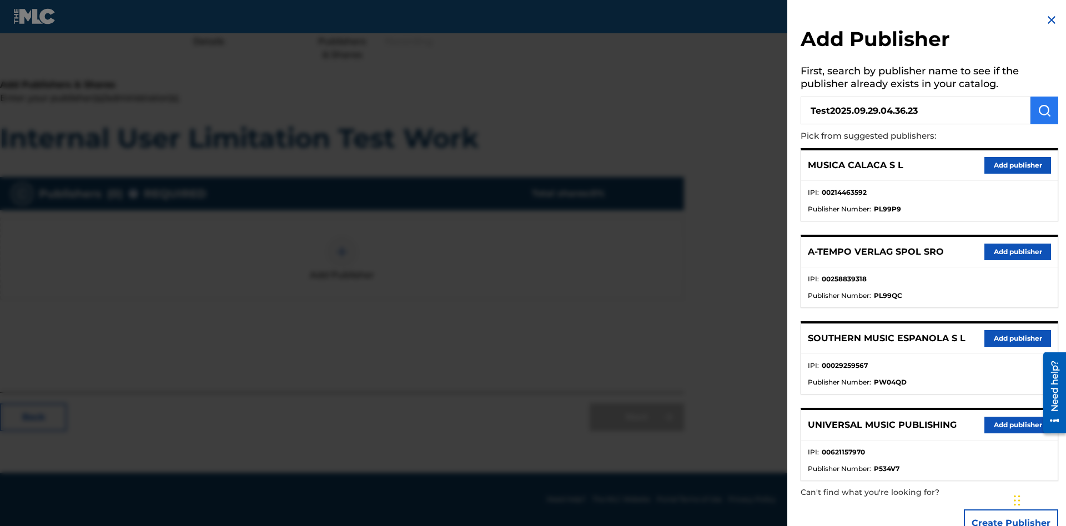
type input "Test2025.09.29.04.36.23"
click at [1044, 110] on img "submit" at bounding box center [1044, 110] width 13 height 13
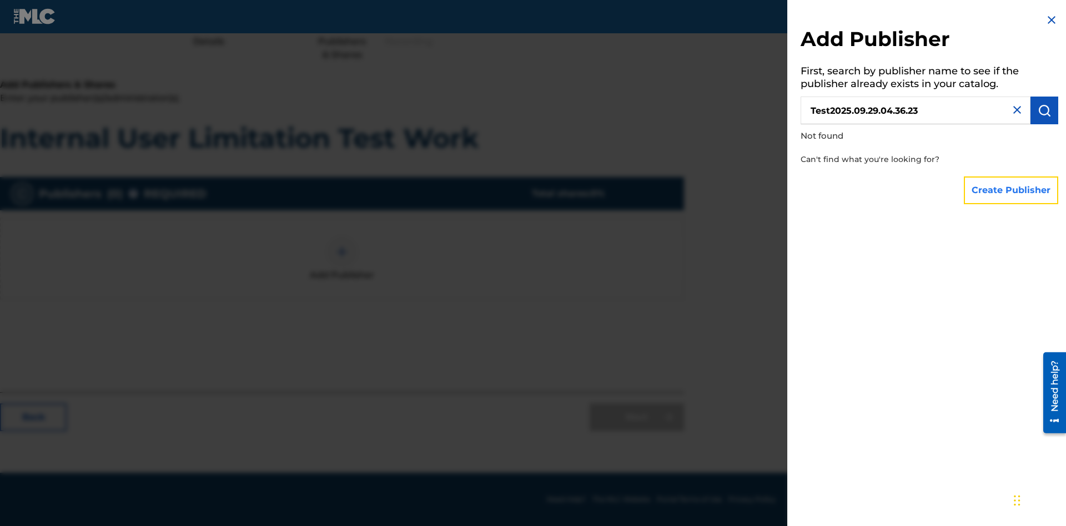
click at [1012, 190] on button "Create Publisher" at bounding box center [1011, 191] width 94 height 28
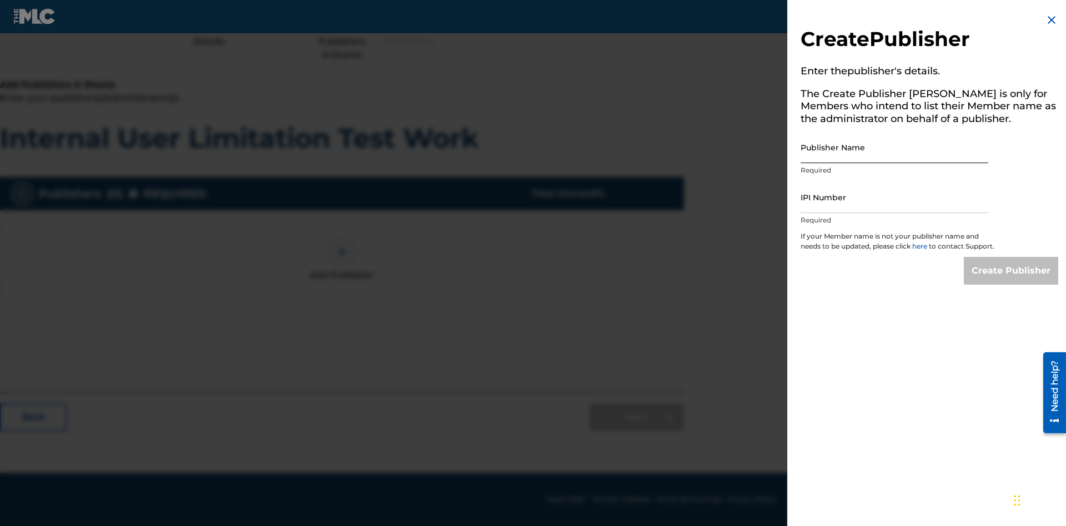
click at [894, 147] on input "Publisher Name" at bounding box center [895, 148] width 188 height 32
type input "Test2025.09.29.04.36.27"
click at [894, 197] on input "IPI Number" at bounding box center [895, 198] width 188 height 32
click at [1012, 281] on input "Create Publisher" at bounding box center [1011, 271] width 94 height 28
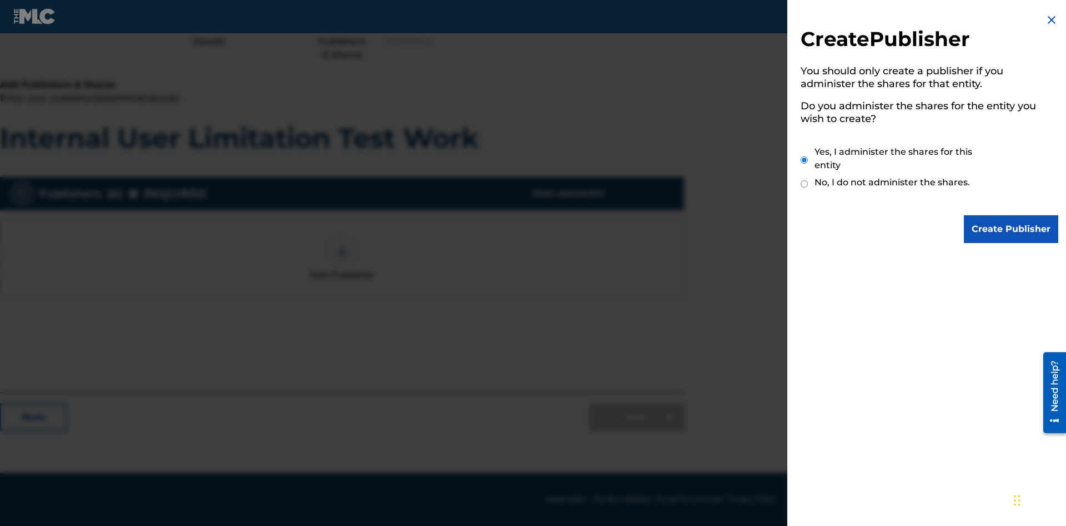
click at [804, 160] on input "Yes, I administer the shares for this entity" at bounding box center [804, 160] width 7 height 24
click at [1012, 229] on input "Create Publisher" at bounding box center [1011, 229] width 94 height 28
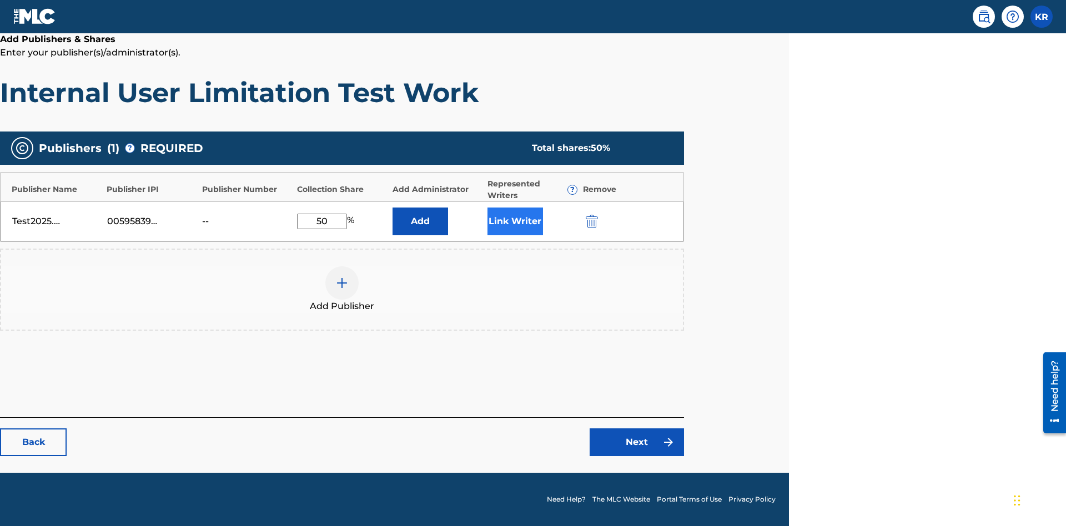
type input "50"
click at [515, 221] on button "Link Writer" at bounding box center [515, 222] width 56 height 28
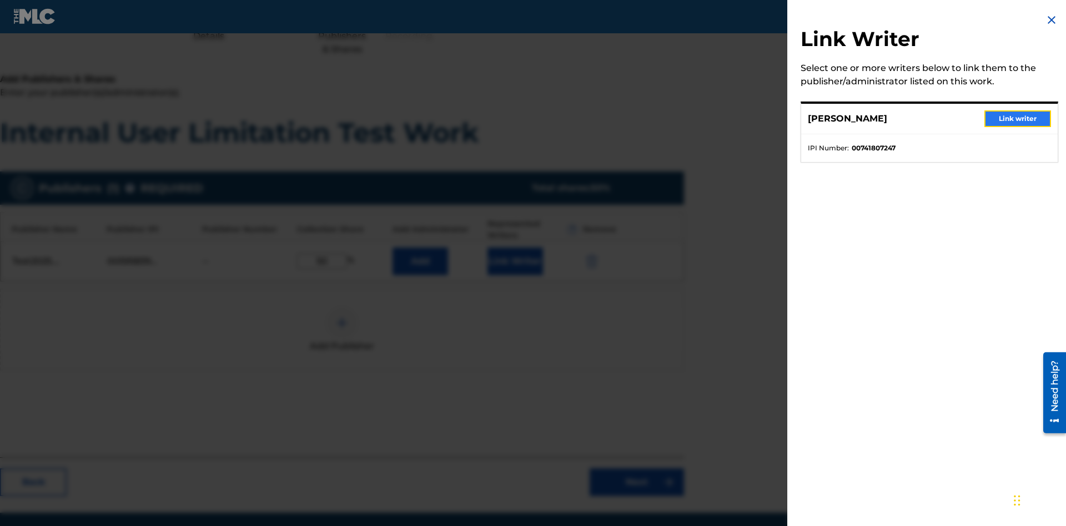
click at [1018, 119] on button "Link writer" at bounding box center [1017, 118] width 67 height 17
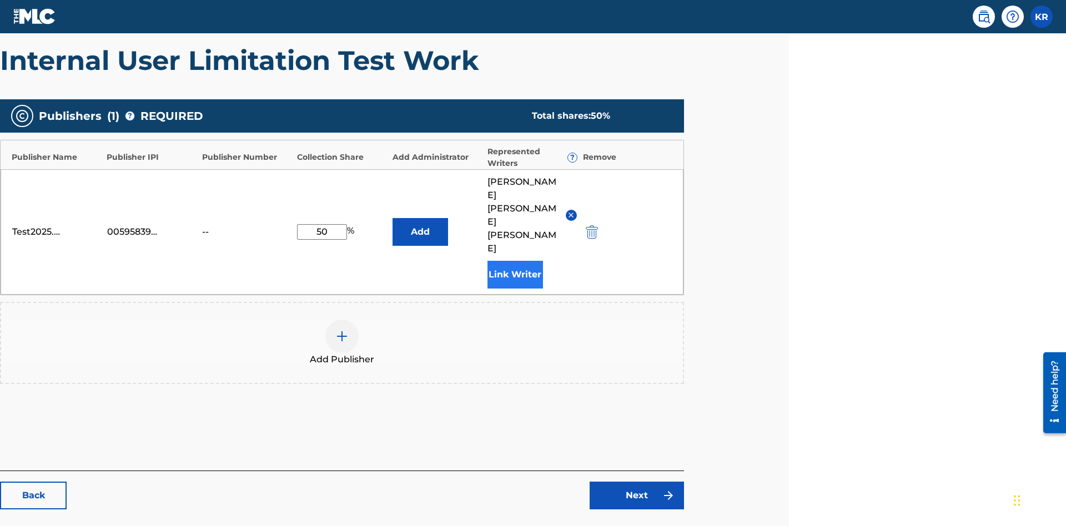
click at [515, 261] on button "Link Writer" at bounding box center [515, 275] width 56 height 28
click at [420, 218] on button "Add" at bounding box center [421, 232] width 56 height 28
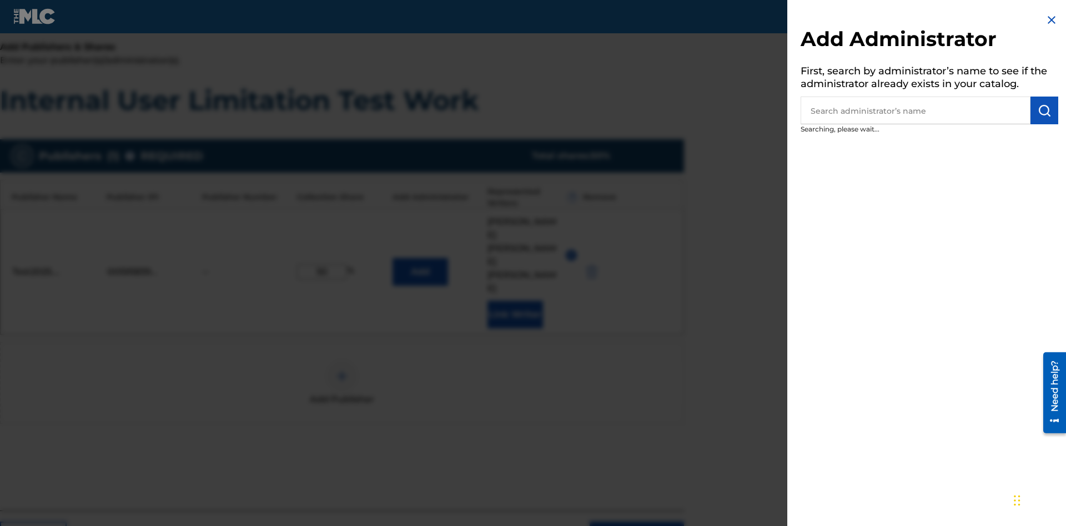
click at [916, 110] on input "text" at bounding box center [916, 111] width 230 height 28
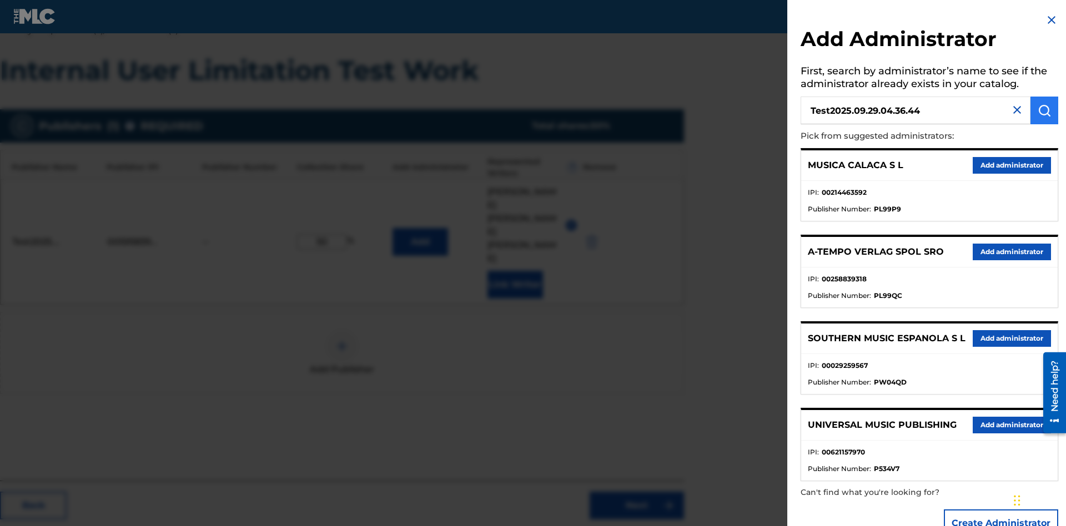
type input "Test2025.09.29.04.36.44"
click at [1044, 110] on img "submit" at bounding box center [1044, 110] width 13 height 13
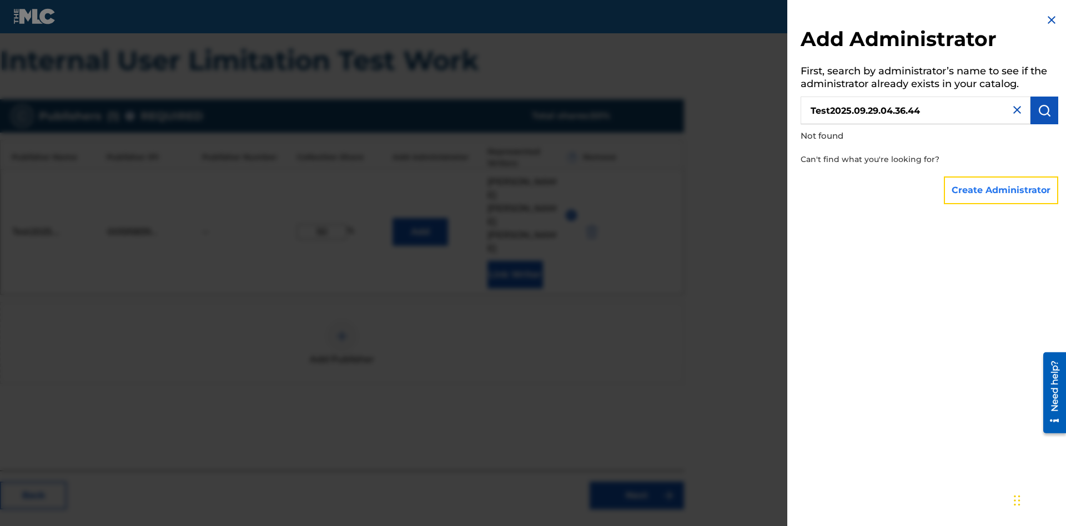
click at [1002, 190] on button "Create Administrator" at bounding box center [1001, 191] width 114 height 28
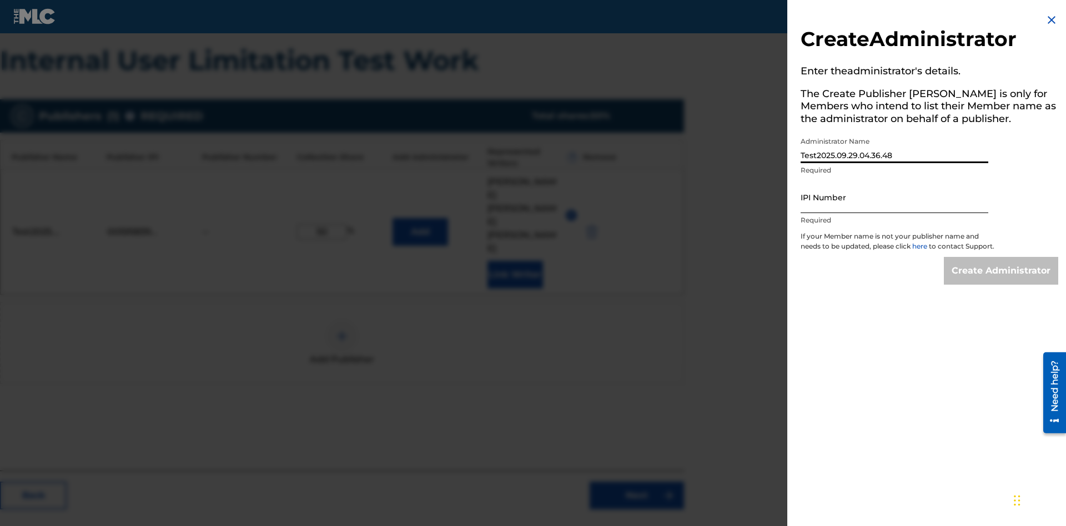
type input "Test2025.09.29.04.36.48"
click at [894, 197] on input "IPI Number" at bounding box center [895, 198] width 188 height 32
type input "00595839777"
click at [1002, 281] on input "Create Administrator" at bounding box center [1001, 271] width 114 height 28
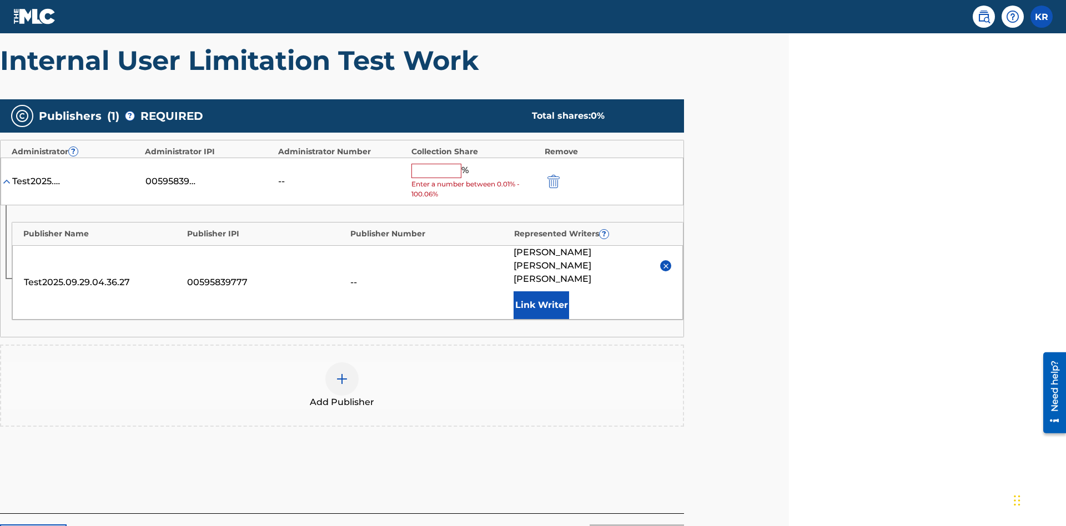
scroll to position [266, 277]
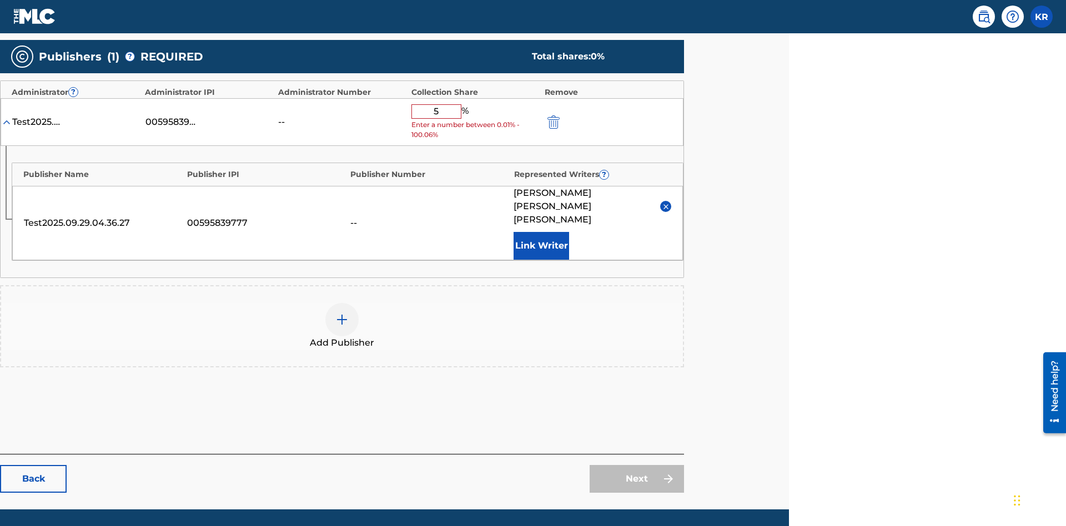
type input "50"
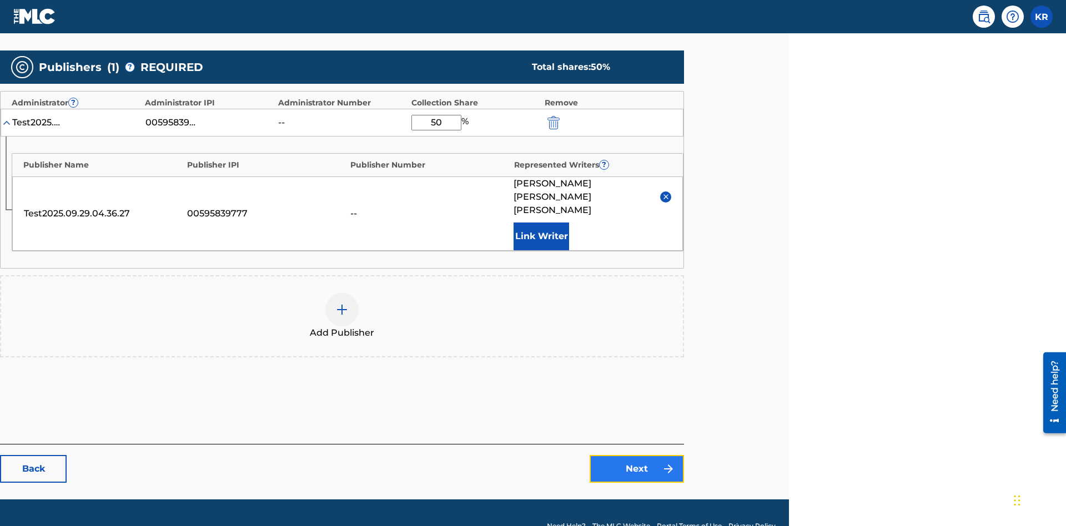
click at [637, 455] on link "Next" at bounding box center [637, 469] width 94 height 28
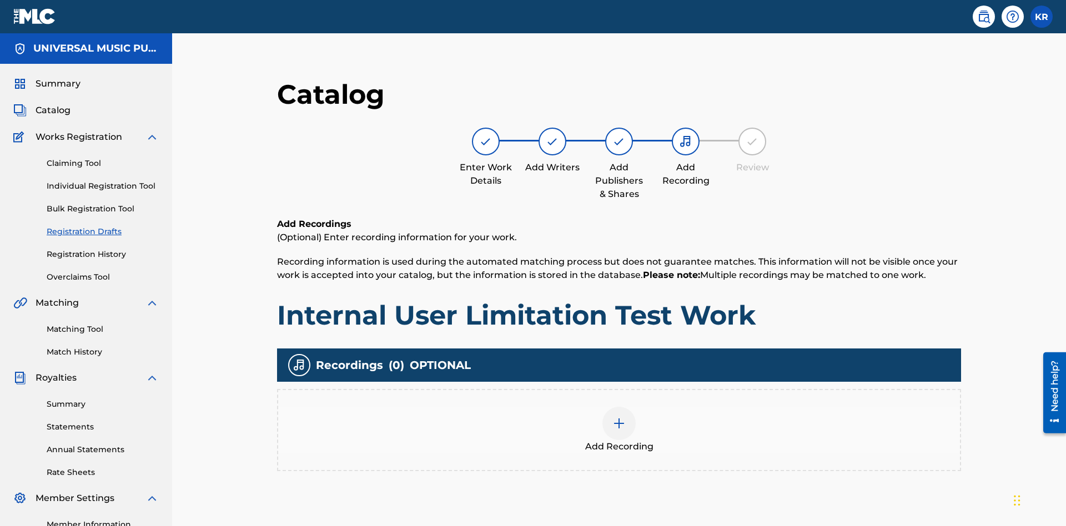
scroll to position [139, 277]
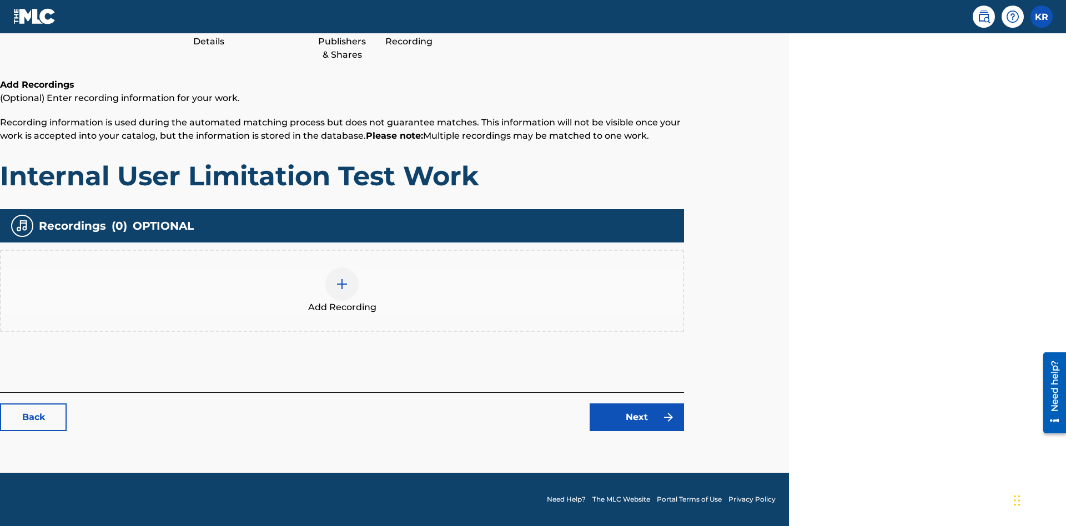
click at [342, 290] on img at bounding box center [341, 284] width 13 height 13
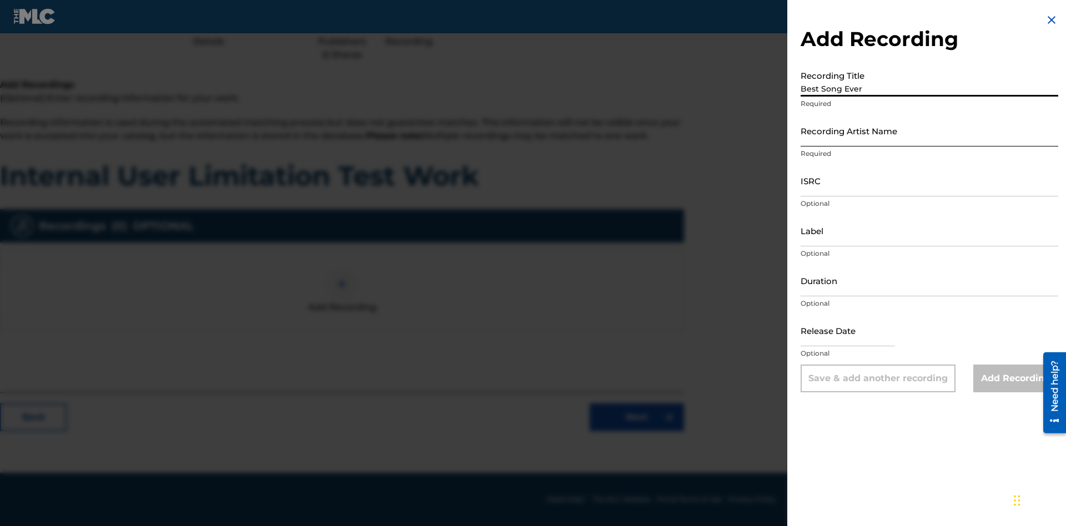
type input "Best Song Ever"
click at [929, 130] on input "Recording Artist Name" at bounding box center [930, 131] width 258 height 32
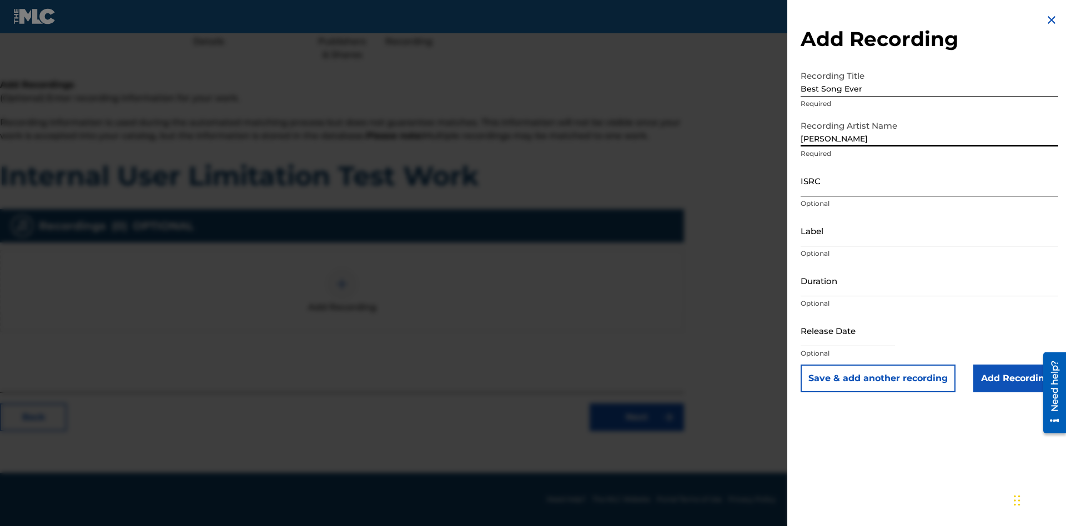
type input "[PERSON_NAME]"
click at [929, 180] on input "ISRC" at bounding box center [930, 181] width 258 height 32
type input "AA3123123123"
click at [929, 230] on input "Label" at bounding box center [930, 231] width 258 height 32
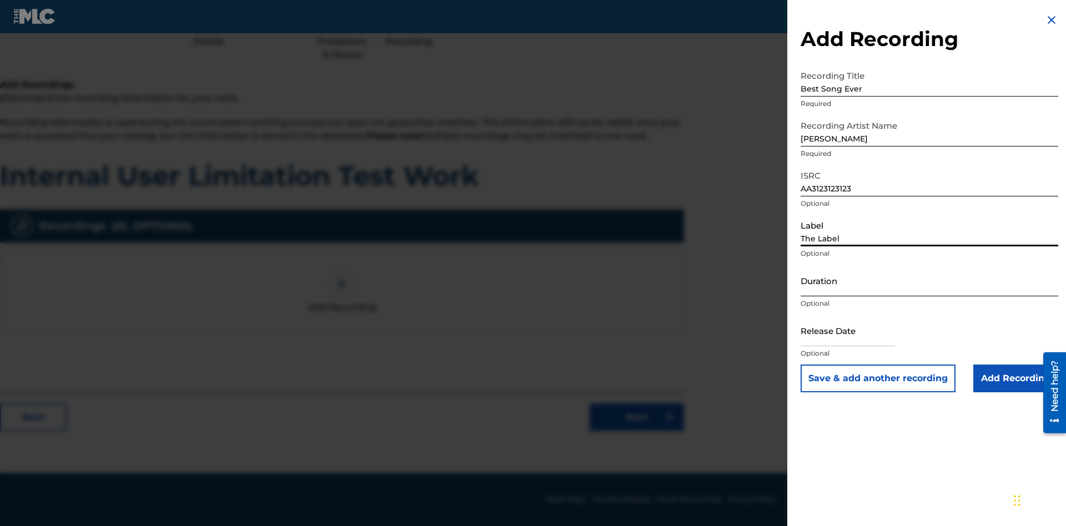
type input "The Label"
click at [929, 280] on input "Duration" at bounding box center [930, 281] width 258 height 32
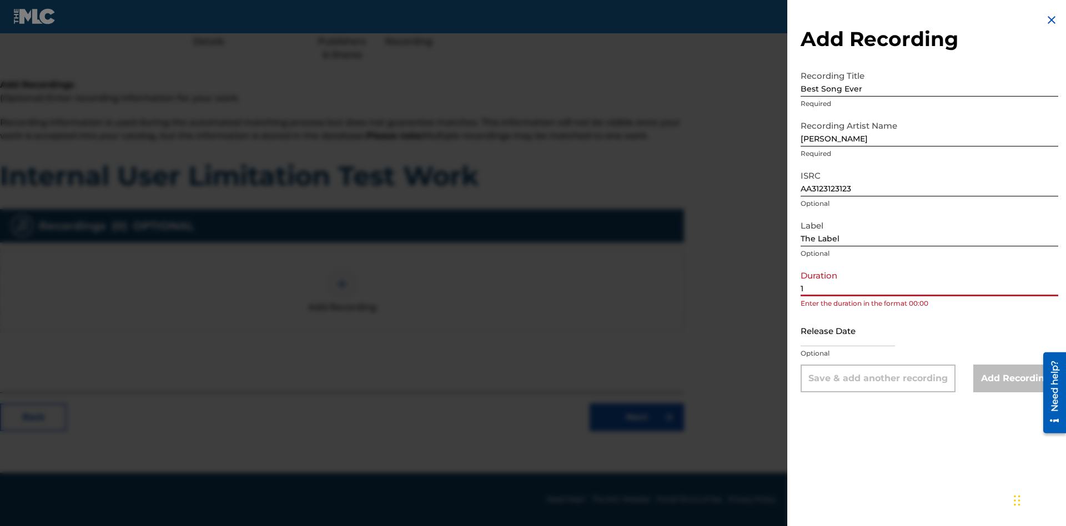
click at [929, 280] on input "1" at bounding box center [930, 281] width 258 height 32
type input "12:25"
click at [857, 331] on input "text" at bounding box center [848, 331] width 94 height 32
select select "8"
select select "2025"
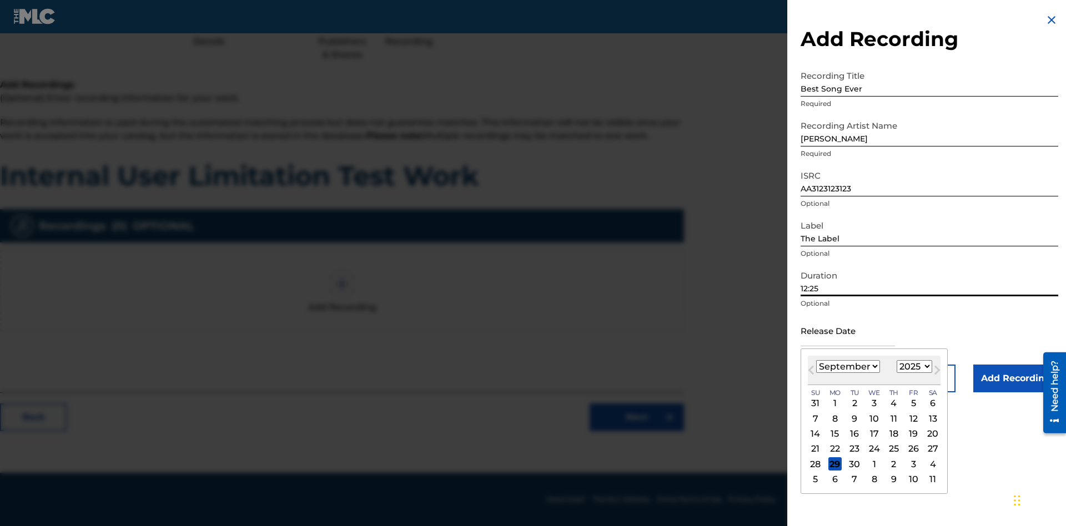
click at [847, 367] on select "January February March April May June July August September October November De…" at bounding box center [848, 366] width 64 height 13
select select "3"
click at [913, 367] on select "1900 1901 1902 1903 1904 1905 1906 1907 1908 1909 1910 1911 1912 1913 1914 1915…" at bounding box center [915, 366] width 36 height 13
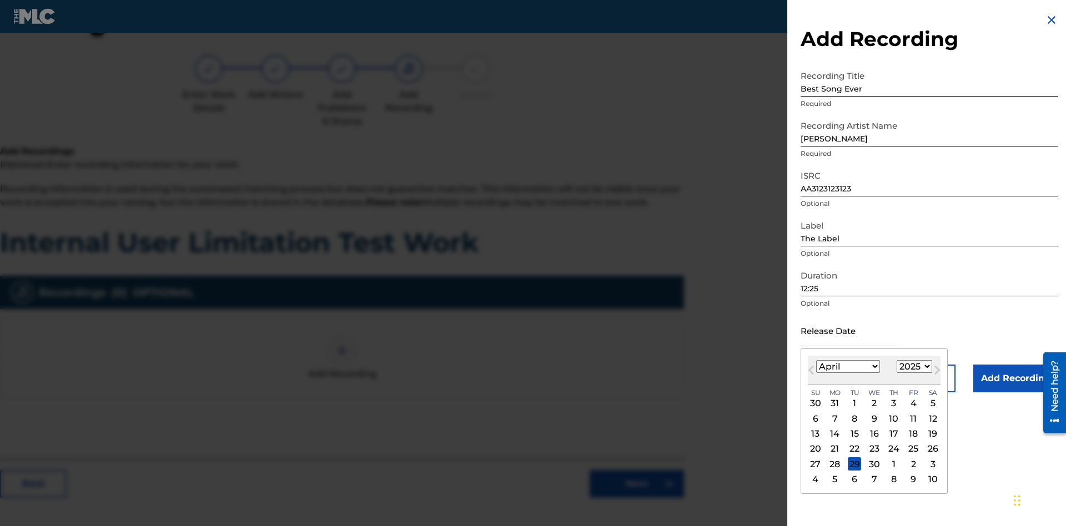
select select "2021"
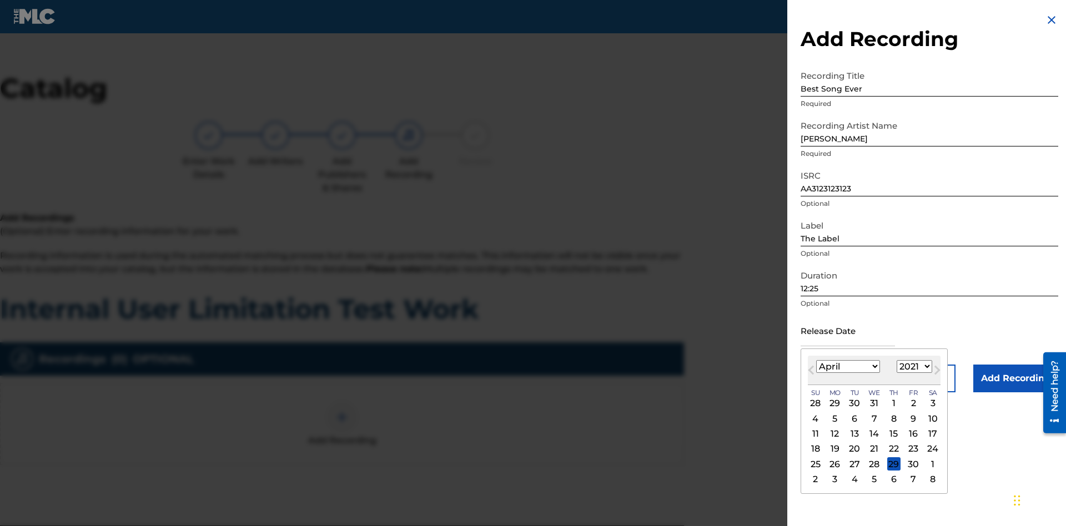
click at [913, 367] on select "1900 1901 1902 1903 1904 1905 1906 1907 1908 1909 1910 1911 1912 1913 1914 1915…" at bounding box center [915, 366] width 36 height 13
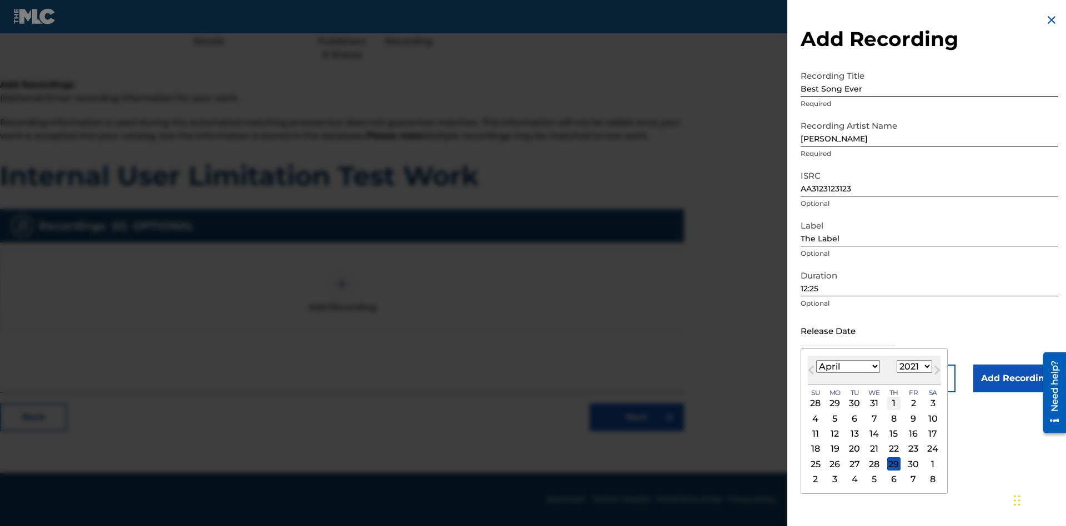
click at [892, 404] on div "1" at bounding box center [893, 403] width 13 height 13
type input "[DATE]"
click at [1015, 379] on input "Add Recording" at bounding box center [1015, 379] width 85 height 28
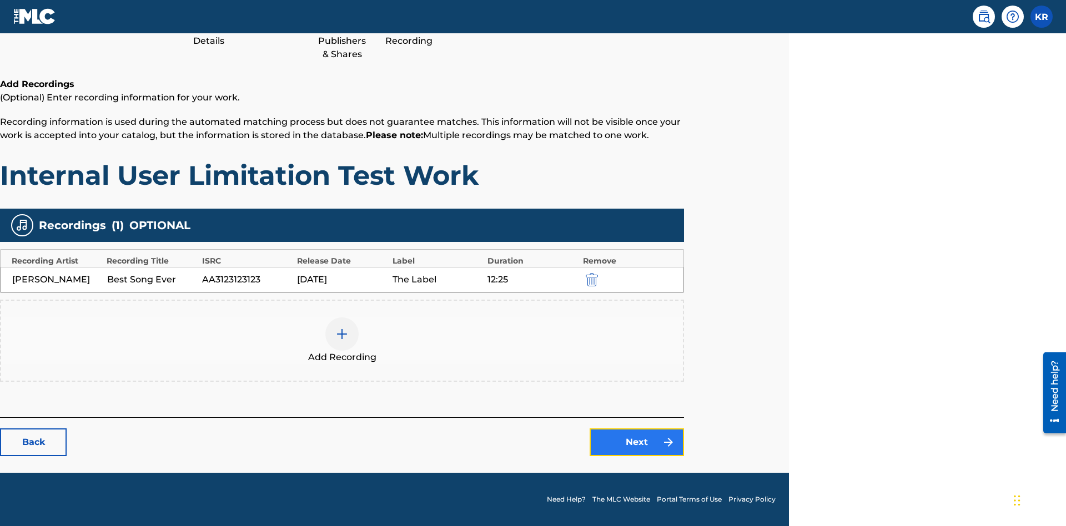
click at [637, 442] on link "Next" at bounding box center [637, 443] width 94 height 28
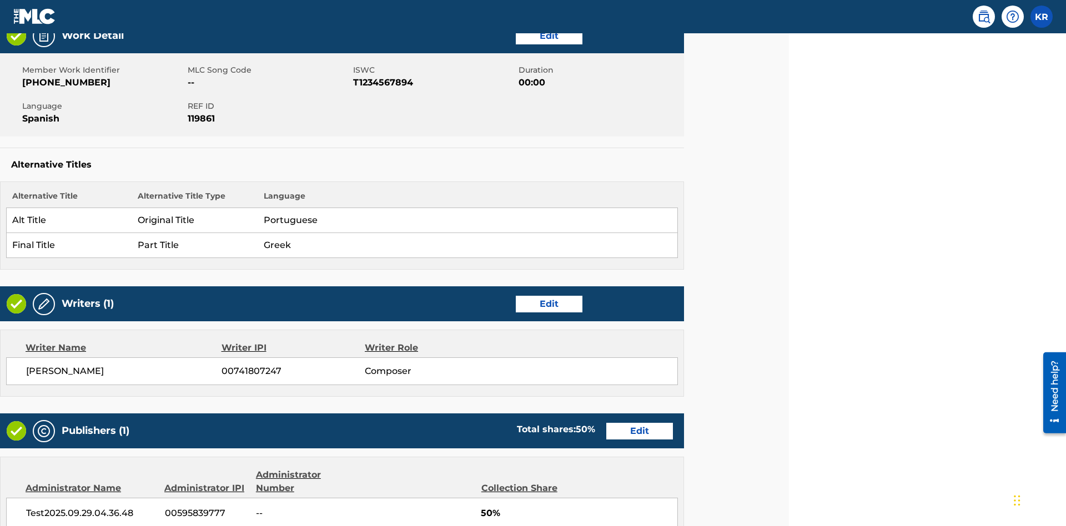
scroll to position [149, 277]
